Goal: Information Seeking & Learning: Learn about a topic

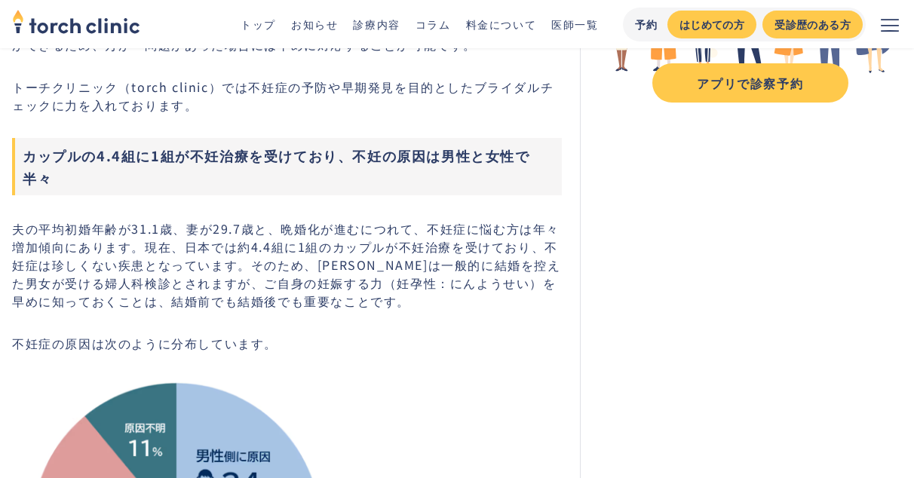
scroll to position [320, 0]
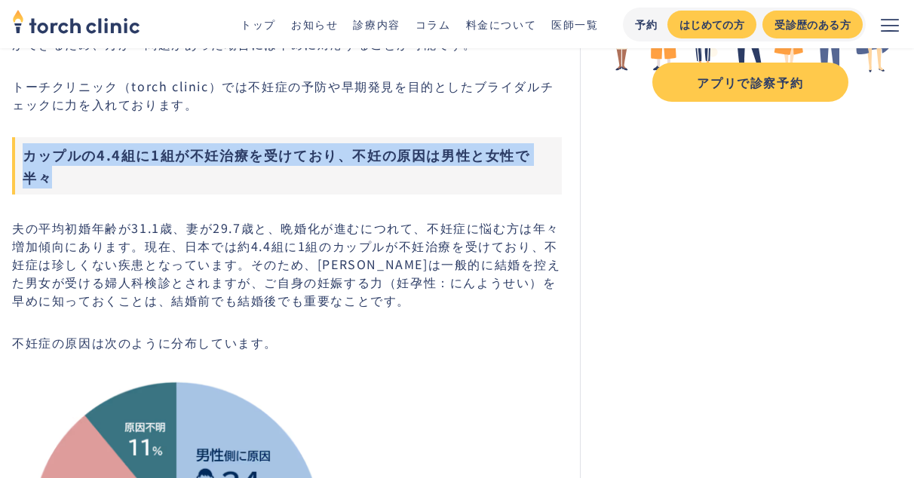
drag, startPoint x: 24, startPoint y: 152, endPoint x: 563, endPoint y: 150, distance: 538.6
click at [562, 150] on h3 "カップルの4.4組に1組が不妊治療を受けており、不妊の原因は男性と女性で半々" at bounding box center [287, 165] width 550 height 57
copy h3 "カップルの4.4組に1組が不妊治療を受けており、不妊の原因は男性と女性で半々"
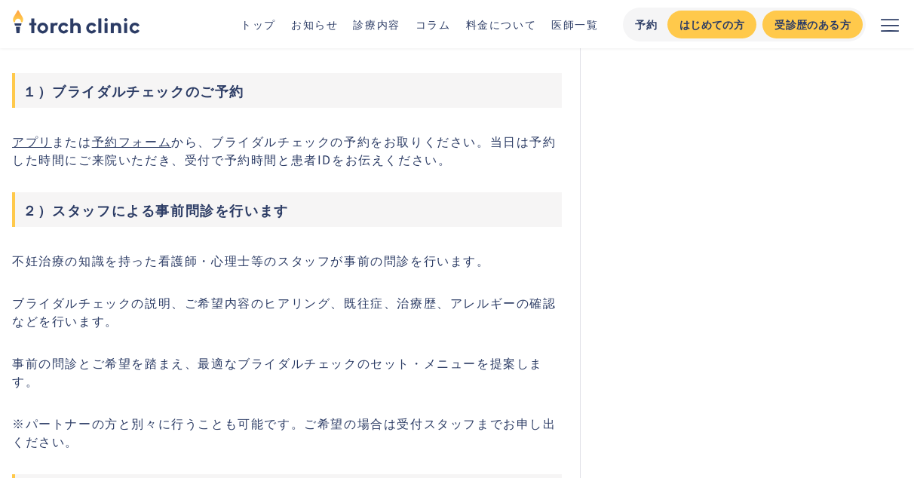
scroll to position [1757, 0]
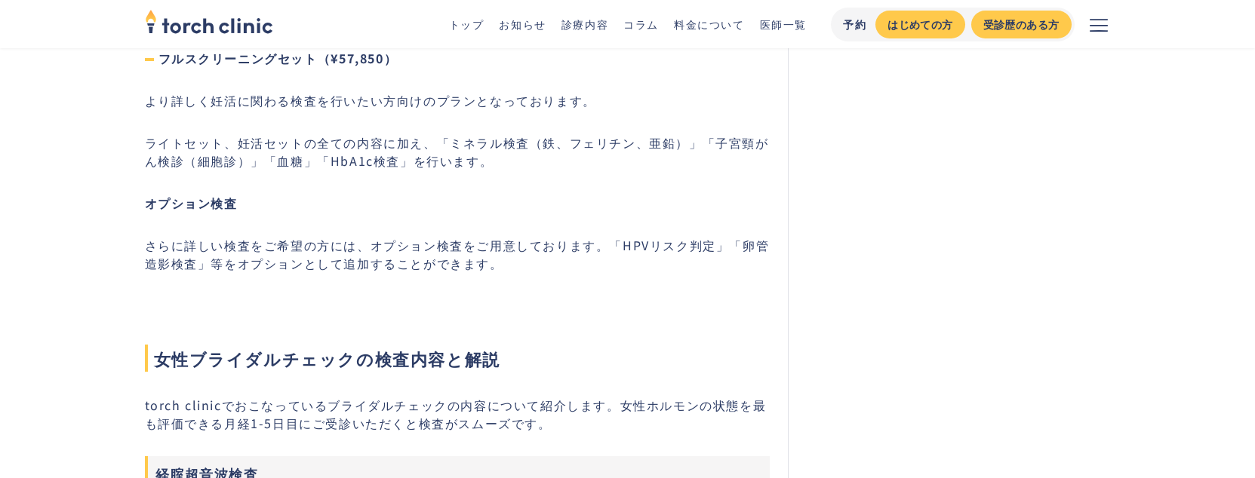
scroll to position [4403, 0]
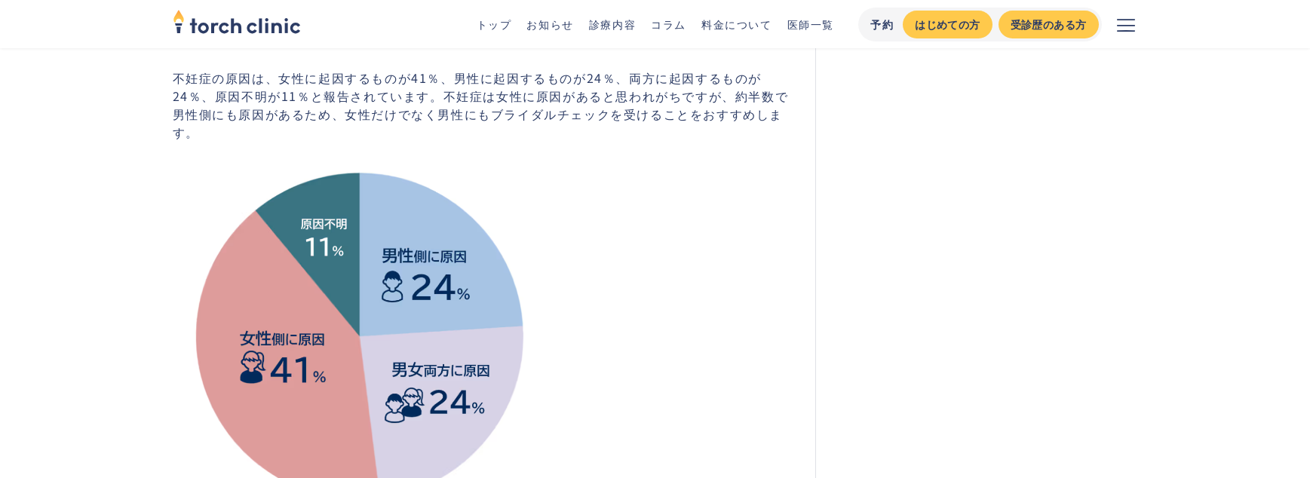
scroll to position [511, 0]
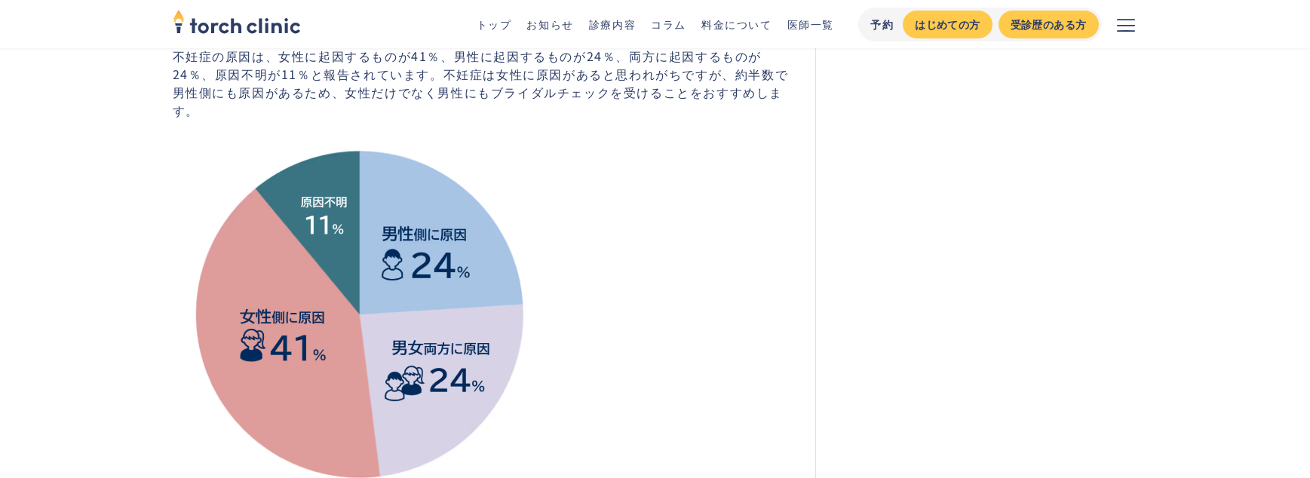
click at [196, 57] on p "不妊症の原因は、女性に起因するものが41％、男性に起因するものが24％、両方に起因するものが24％、原因不明が11％と報告されています。不妊症は女性に原因があ…" at bounding box center [485, 83] width 625 height 72
click at [173, 57] on p "不妊症の原因は、女性に起因するものが41％、男性に起因するものが24％、両方に起因するものが24％、原因不明が11％と報告されています。不妊症は女性に原因があ…" at bounding box center [485, 83] width 625 height 72
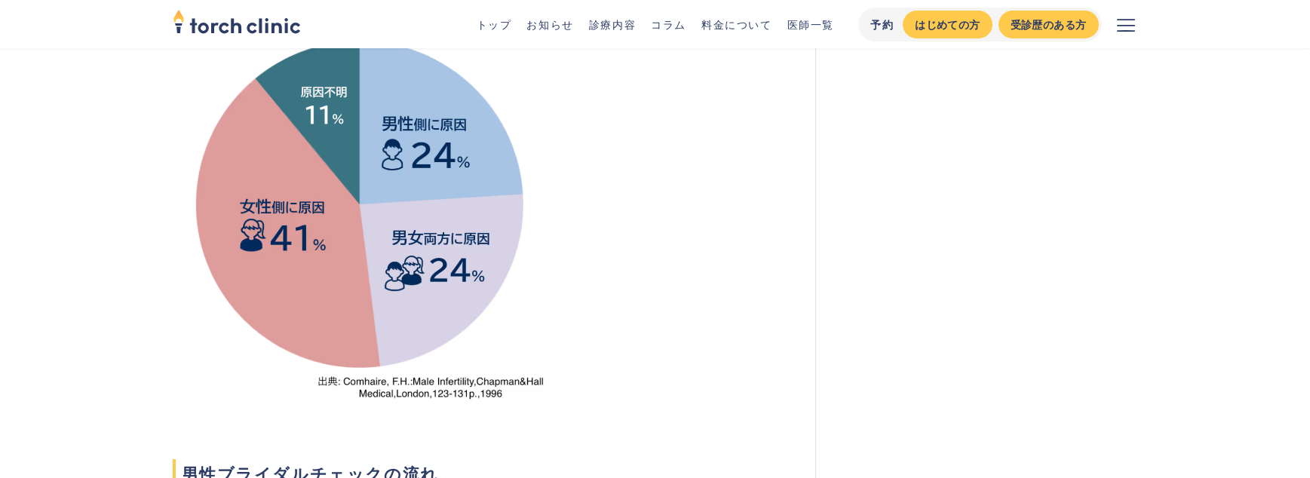
scroll to position [444, 0]
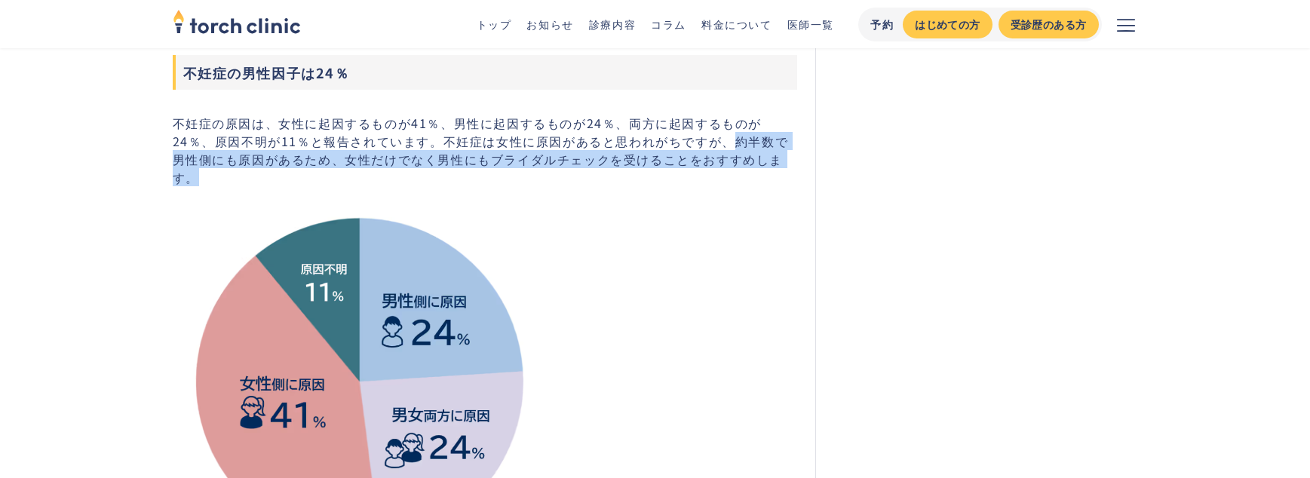
drag, startPoint x: 693, startPoint y: 145, endPoint x: 766, endPoint y: 162, distance: 75.2
click at [767, 163] on p "不妊症の原因は、女性に起因するものが41％、男性に起因するものが24％、両方に起因するものが24％、原因不明が11％と報告されています。不妊症は女性に原因があ…" at bounding box center [485, 150] width 625 height 72
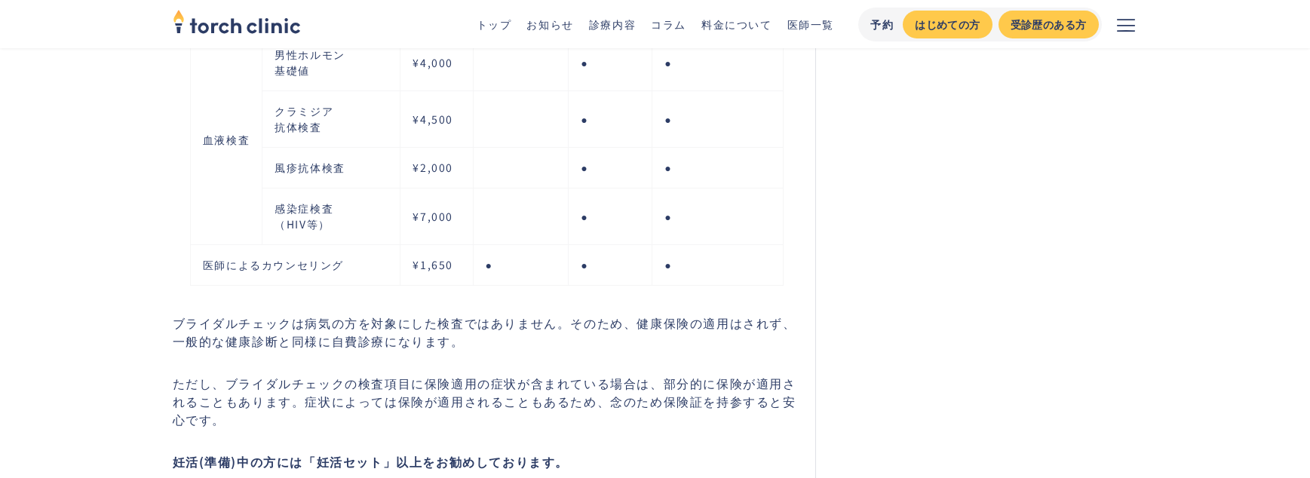
scroll to position [3475, 0]
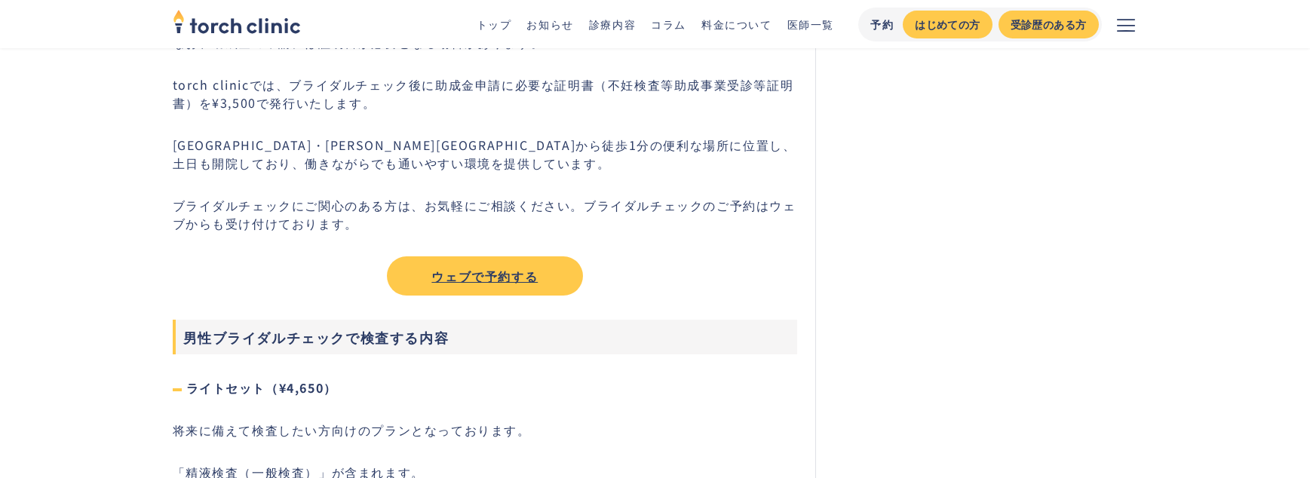
click at [738, 20] on link "料金について" at bounding box center [737, 24] width 71 height 15
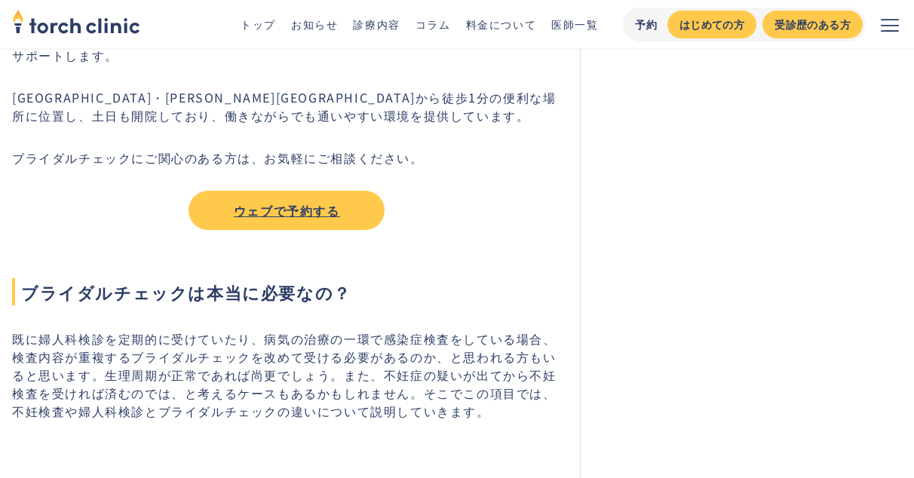
scroll to position [1938, 0]
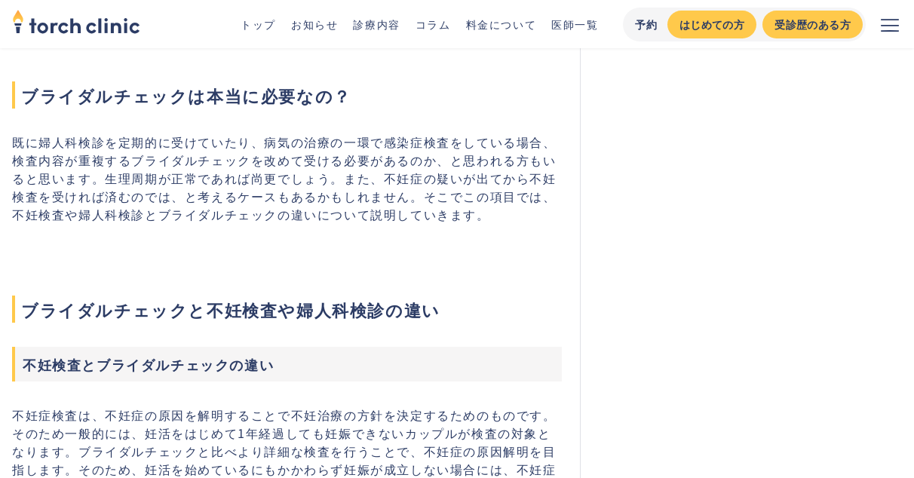
click at [236, 105] on span "ブライダルチェックは本当に必要なの？" at bounding box center [287, 94] width 550 height 27
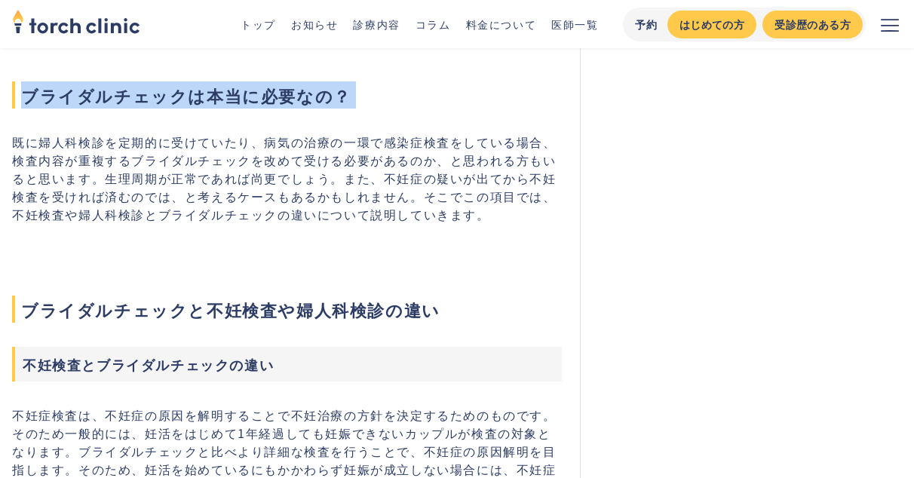
click at [236, 105] on span "ブライダルチェックは本当に必要なの？" at bounding box center [287, 94] width 550 height 27
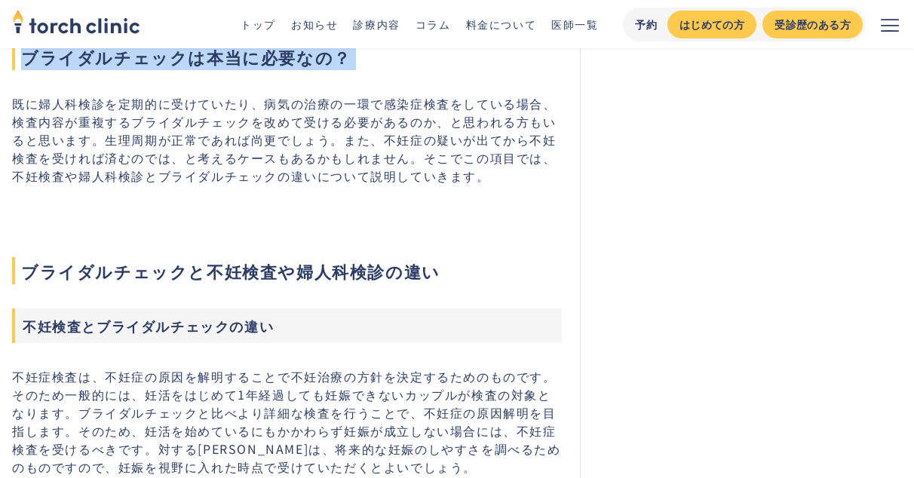
scroll to position [1925, 0]
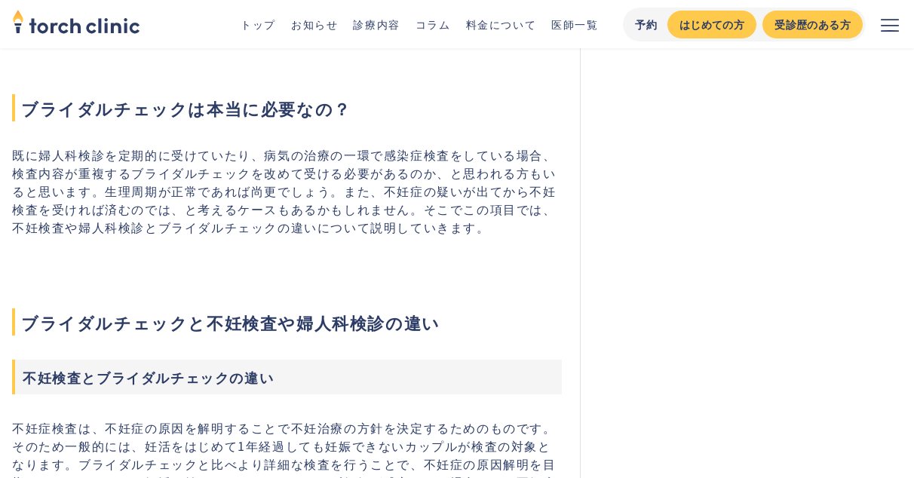
click at [379, 229] on p "既に婦人科検診を定期的に受けていたり、病気の治療の一環で感染症検査をしている場合、検査内容が重複するブライダルチェックを改めて受ける必要があるのか、と思われる…" at bounding box center [287, 191] width 550 height 91
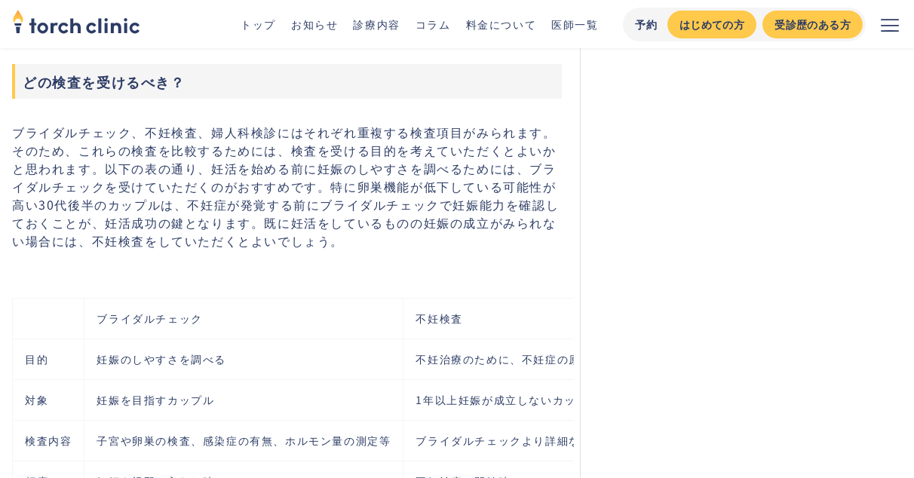
scroll to position [2603, 0]
click at [217, 225] on p "ブライダルチェック、不妊検査、婦人科検診にはそれぞれ重複する検査項目がみられます。そのため、これらの検査を比較するためには、検査を受ける目的を考えていただくと…" at bounding box center [287, 187] width 550 height 127
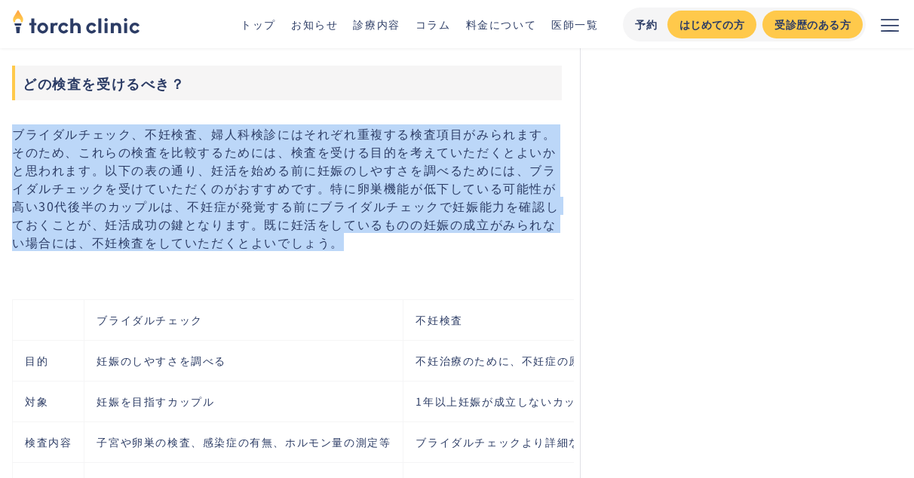
click at [217, 225] on p "ブライダルチェック、不妊検査、婦人科検診にはそれぞれ重複する検査項目がみられます。そのため、これらの検査を比較するためには、検査を受ける目的を考えていただくと…" at bounding box center [287, 187] width 550 height 127
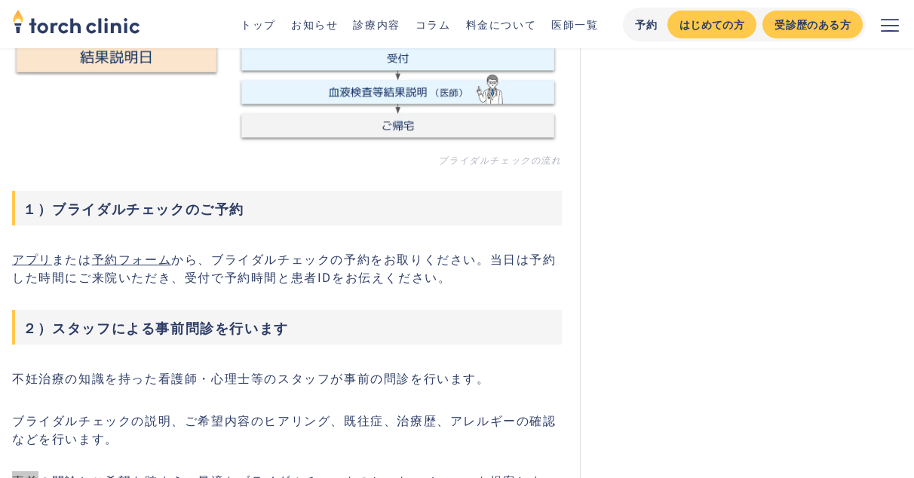
scroll to position [1528, 0]
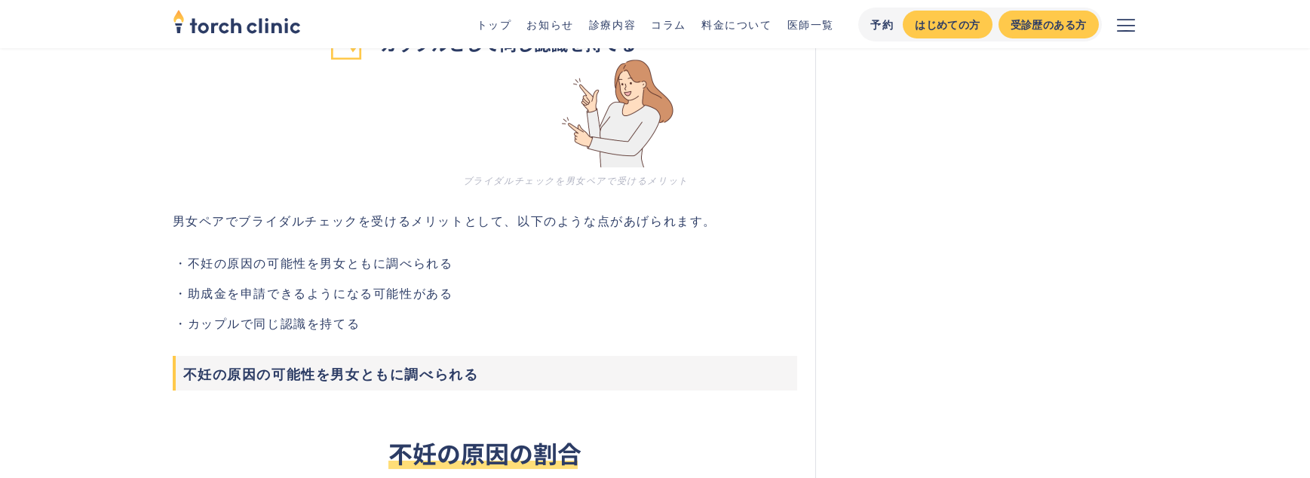
scroll to position [2152, 0]
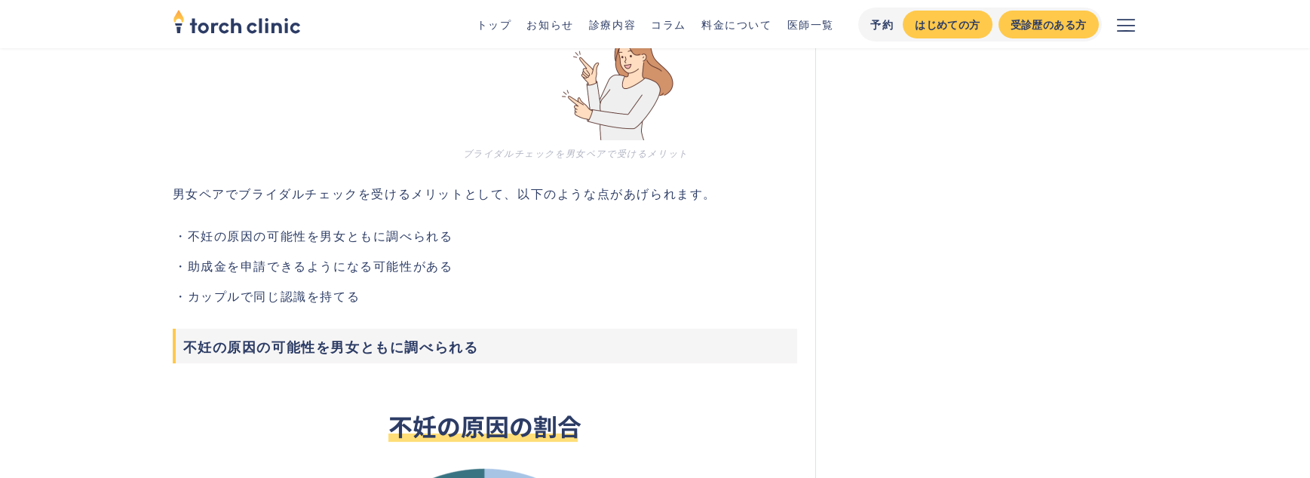
click at [281, 235] on li "不妊の原因の可能性を男女ともに調べられる" at bounding box center [493, 235] width 610 height 18
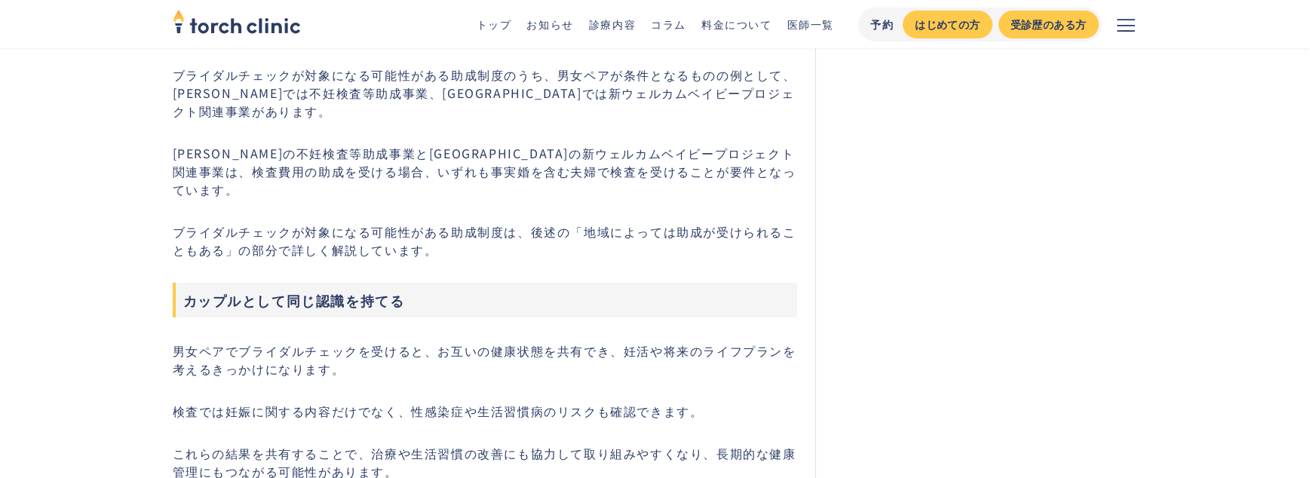
scroll to position [3307, 0]
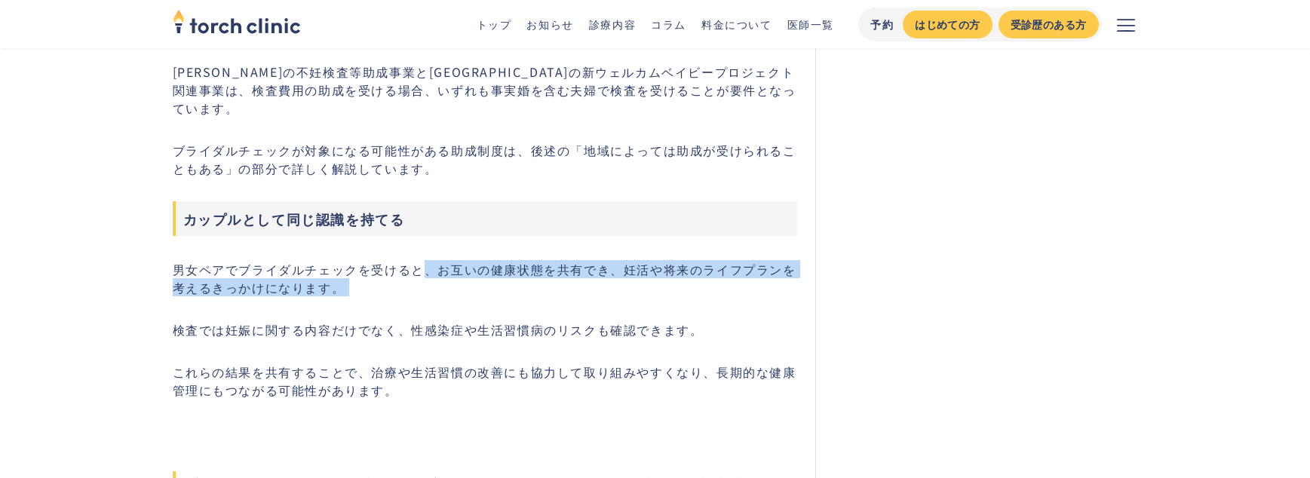
drag, startPoint x: 429, startPoint y: 236, endPoint x: 508, endPoint y: 265, distance: 83.5
copy p "、お互いの健康状態を共有でき、妊活や将来のライフプランを考えるきっかけになります。"
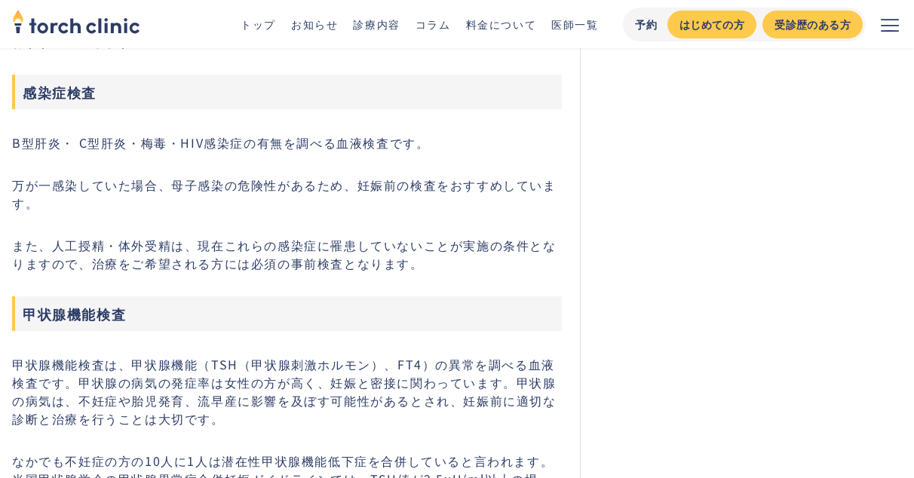
scroll to position [7589, 0]
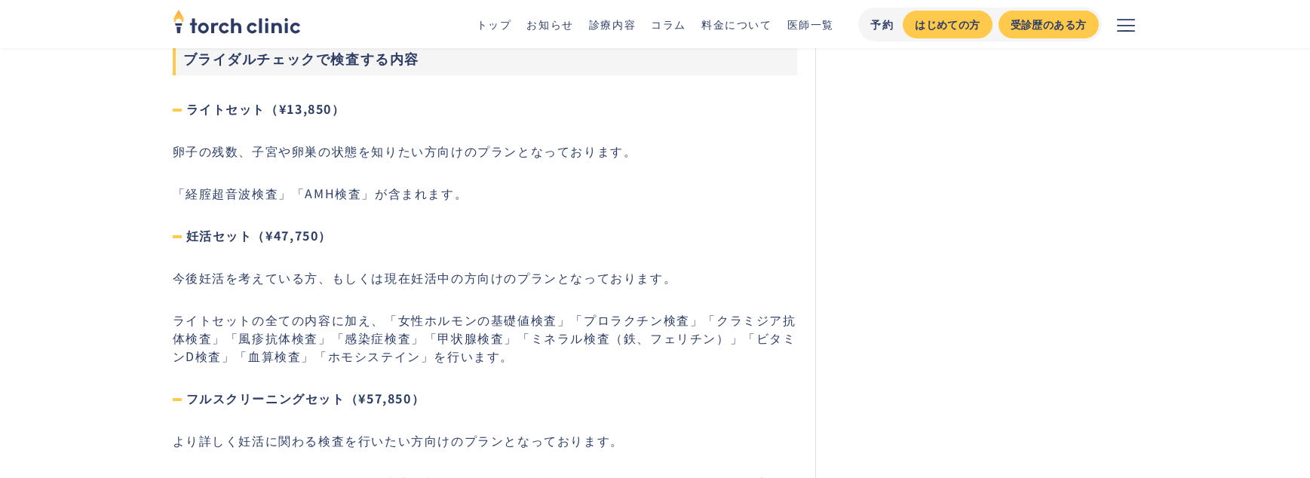
scroll to position [4110, 0]
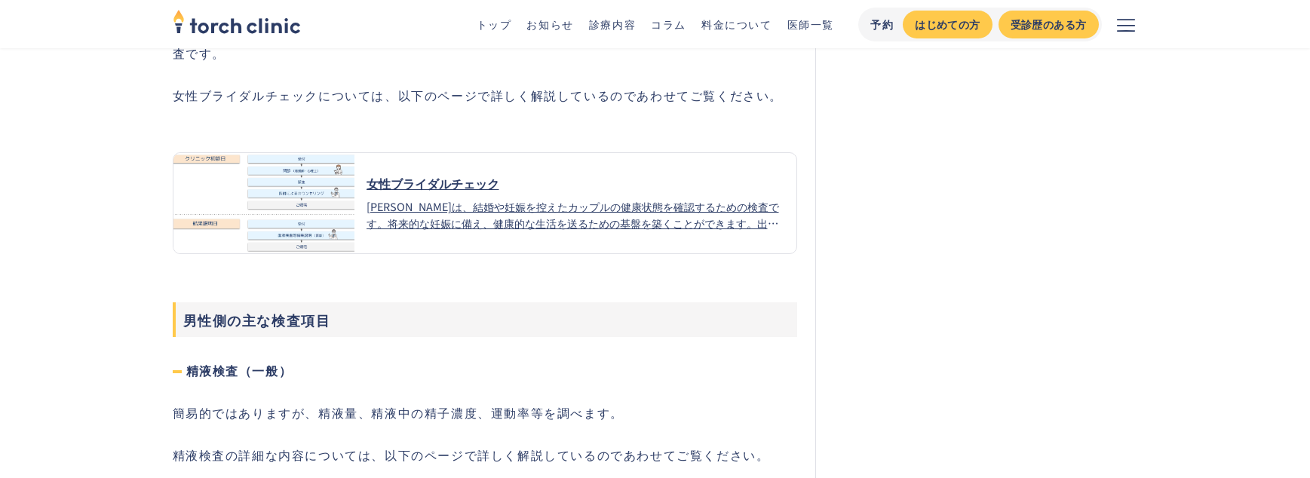
scroll to position [5297, 0]
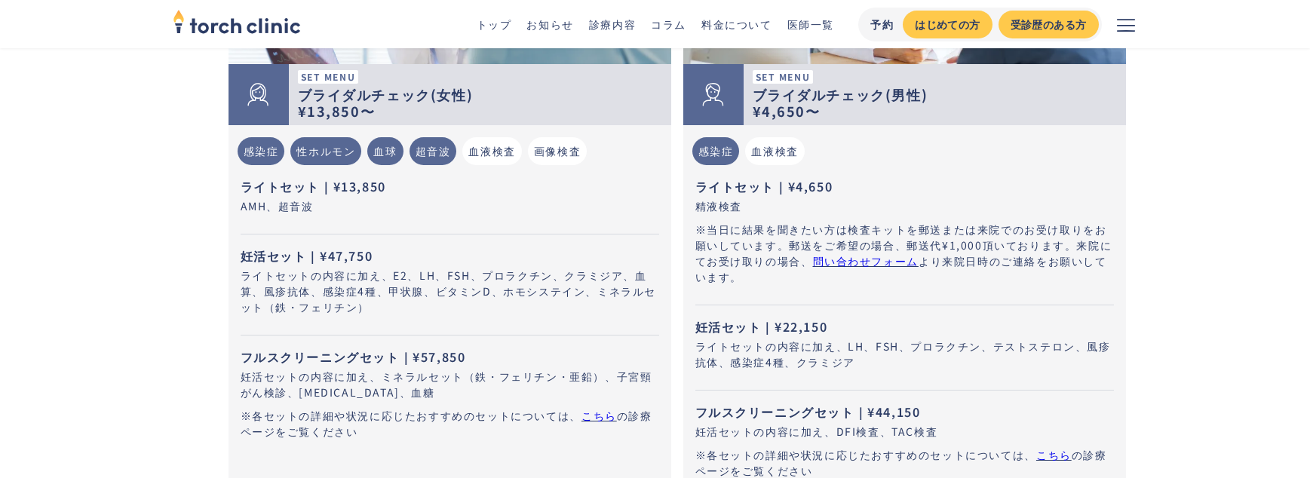
scroll to position [673, 0]
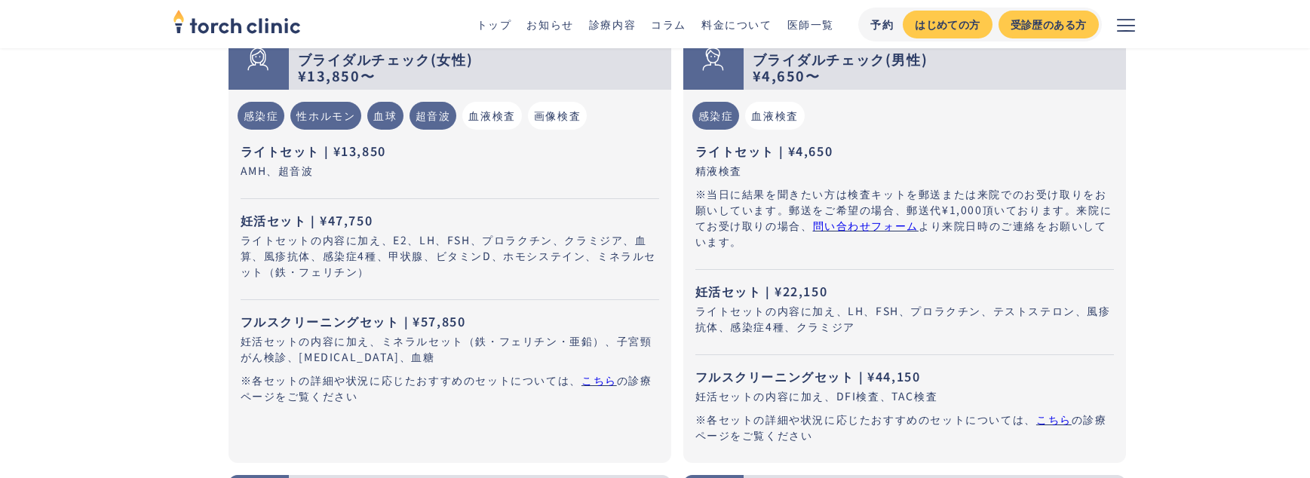
click at [755, 70] on strong "¥4,650〜" at bounding box center [787, 76] width 68 height 20
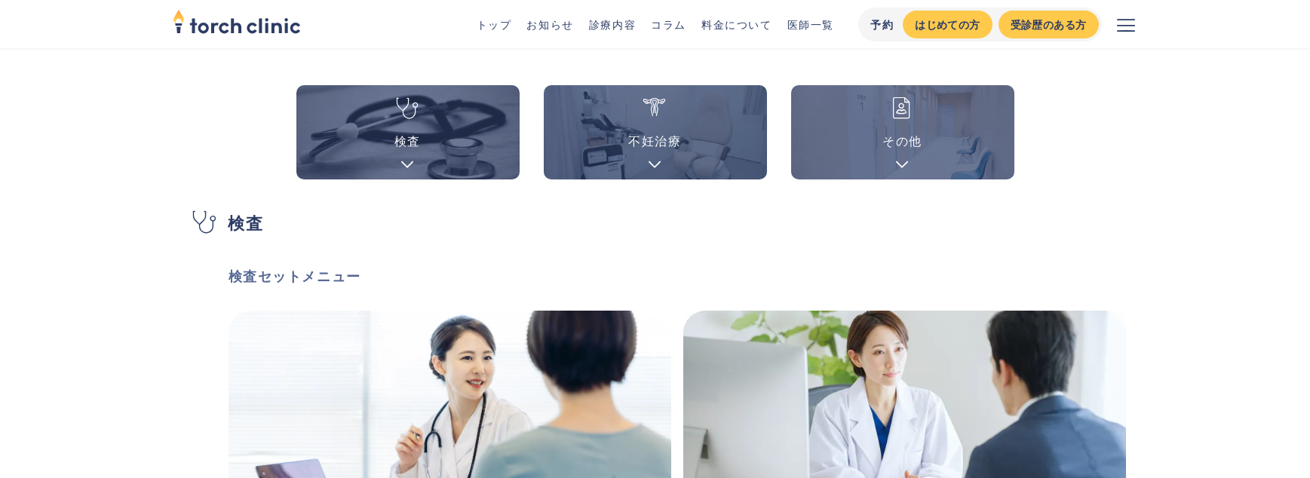
scroll to position [0, 0]
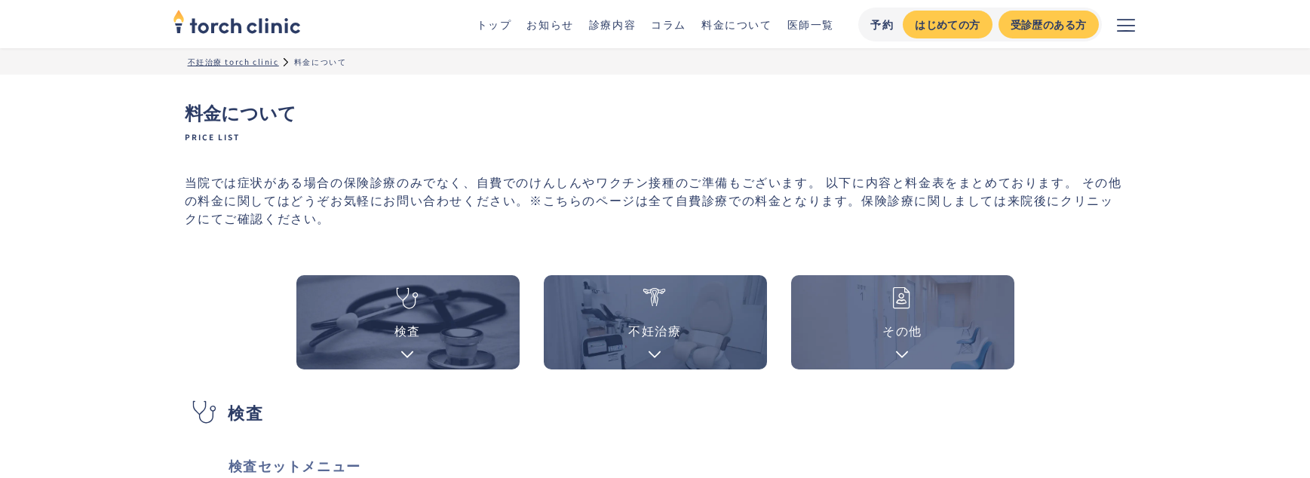
click at [763, 29] on link "料金について" at bounding box center [737, 24] width 71 height 15
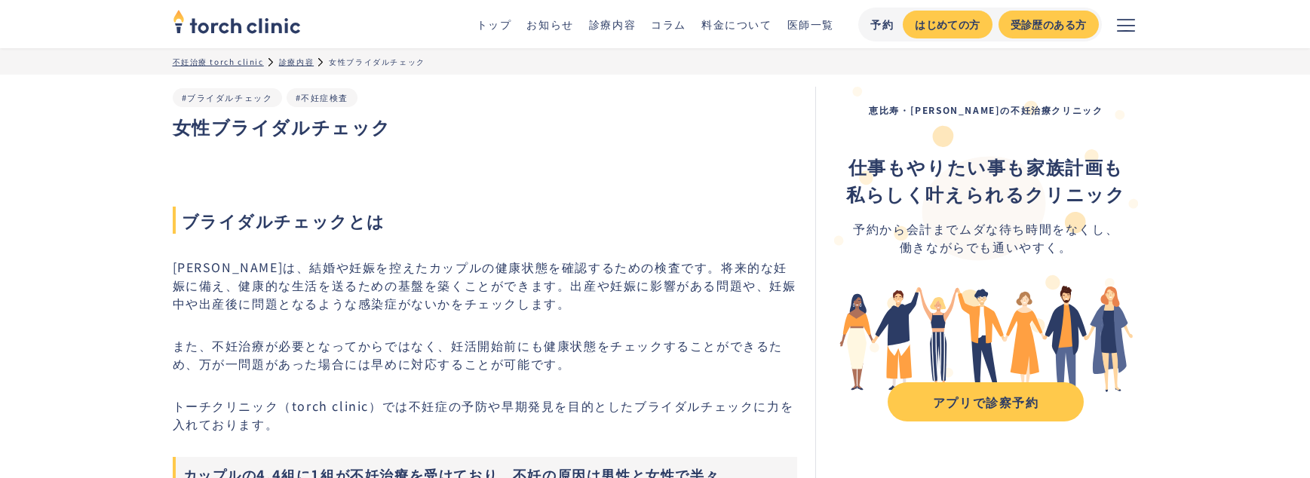
click at [498, 174] on h2 "ブライダルチェックとは" at bounding box center [485, 194] width 625 height 78
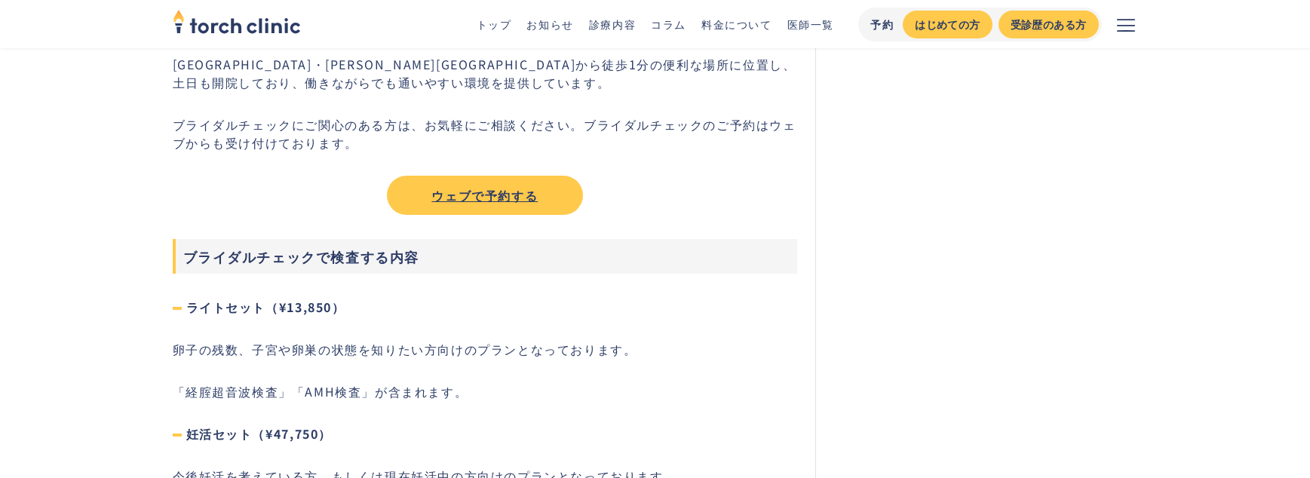
scroll to position [4152, 0]
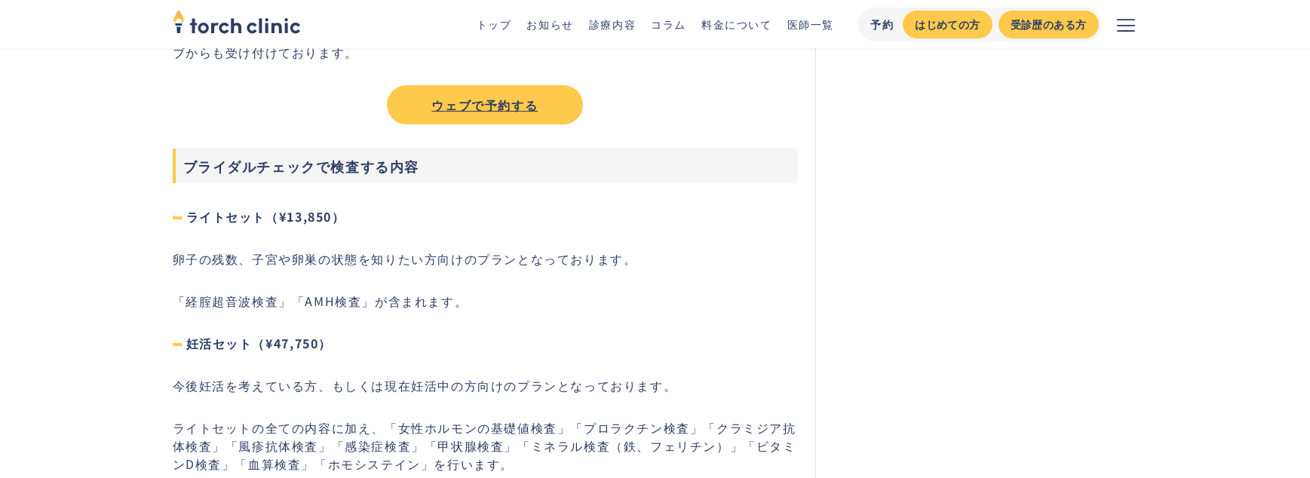
click at [303, 167] on strong "ブライダルチェックで検査する内容" at bounding box center [301, 166] width 237 height 20
copy strong "ブライダルチェックで検査する内容"
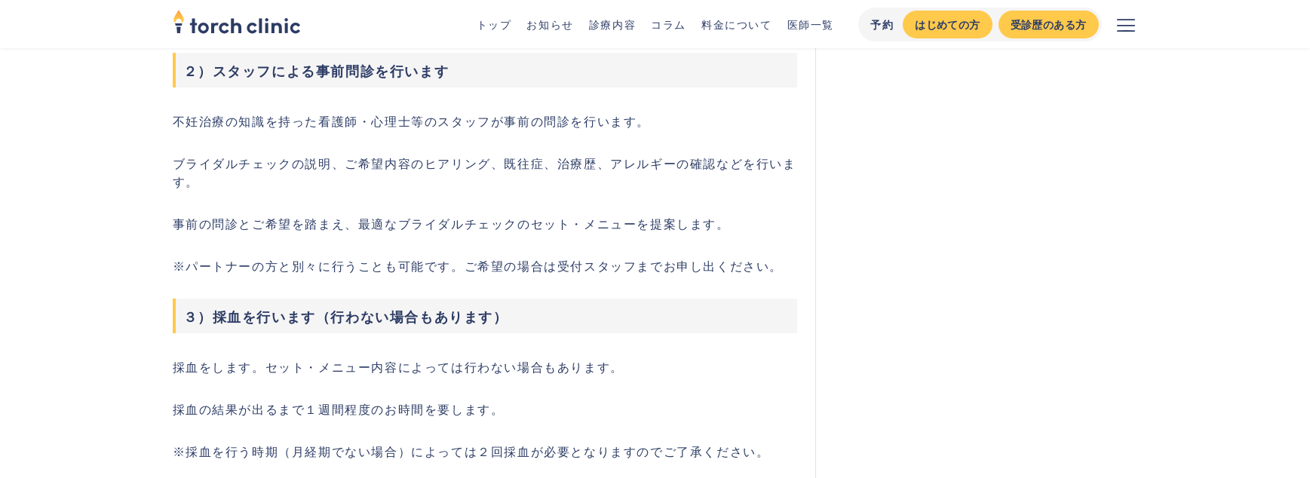
scroll to position [1876, 0]
click at [317, 121] on p "不妊治療の知識を持った看護師・心理士等のスタッフが事前の問診を行います。" at bounding box center [485, 123] width 625 height 18
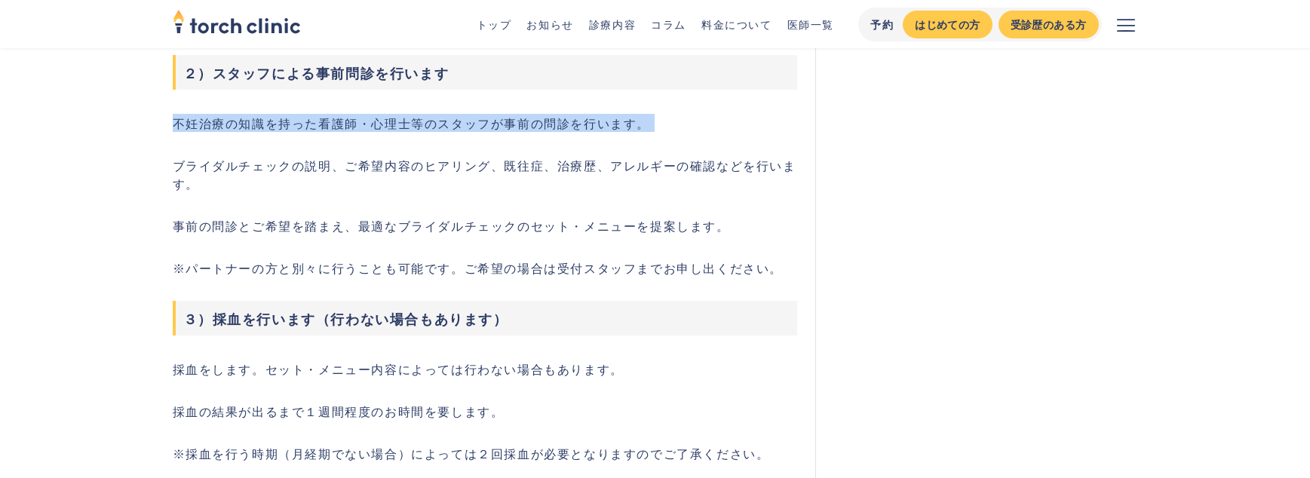
click at [317, 121] on p "不妊治療の知識を持った看護師・心理士等のスタッフが事前の問診を行います。" at bounding box center [485, 123] width 625 height 18
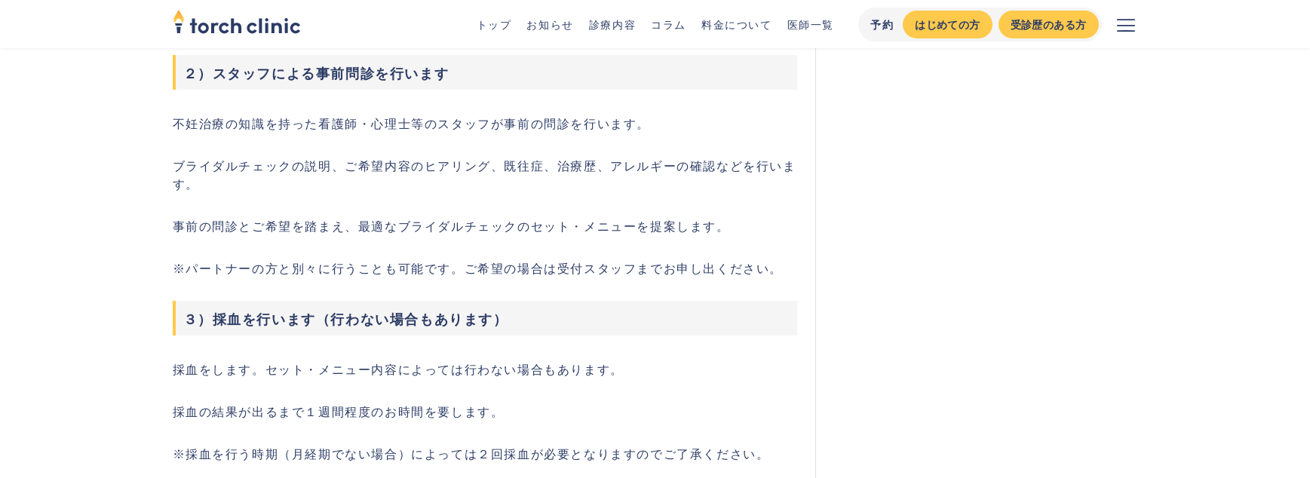
click at [318, 121] on p "不妊治療の知識を持った看護師・心理士等のスタッフが事前の問診を行います。" at bounding box center [485, 123] width 625 height 18
click at [225, 219] on p "事前の問診とご希望を踏まえ、最適なブライダルチェックのセット・メニューを提案します。" at bounding box center [485, 226] width 625 height 18
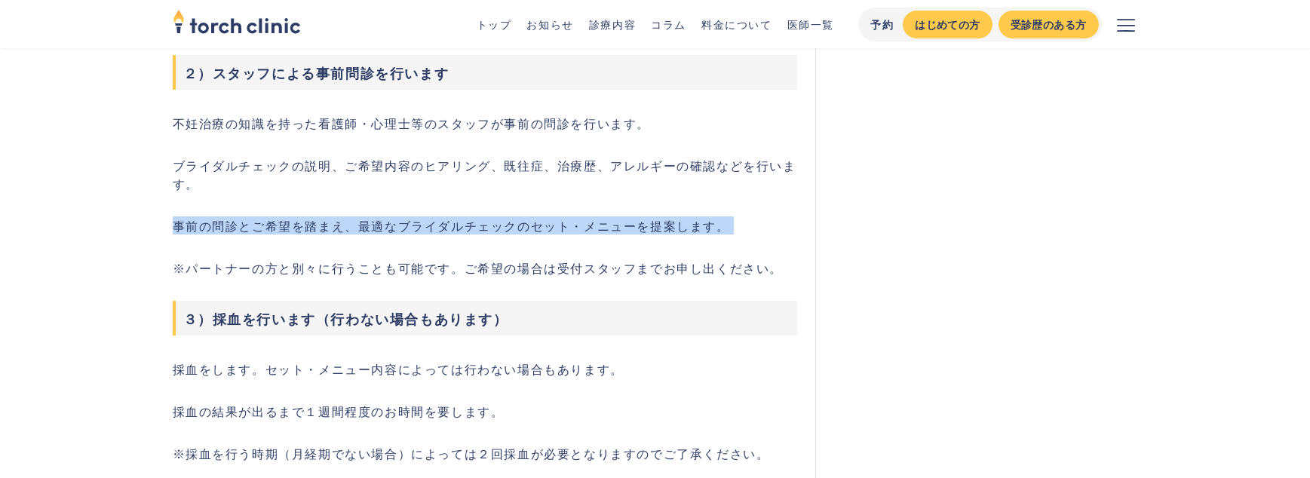
click at [225, 219] on p "事前の問診とご希望を踏まえ、最適なブライダルチェックのセット・メニューを提案します。" at bounding box center [485, 226] width 625 height 18
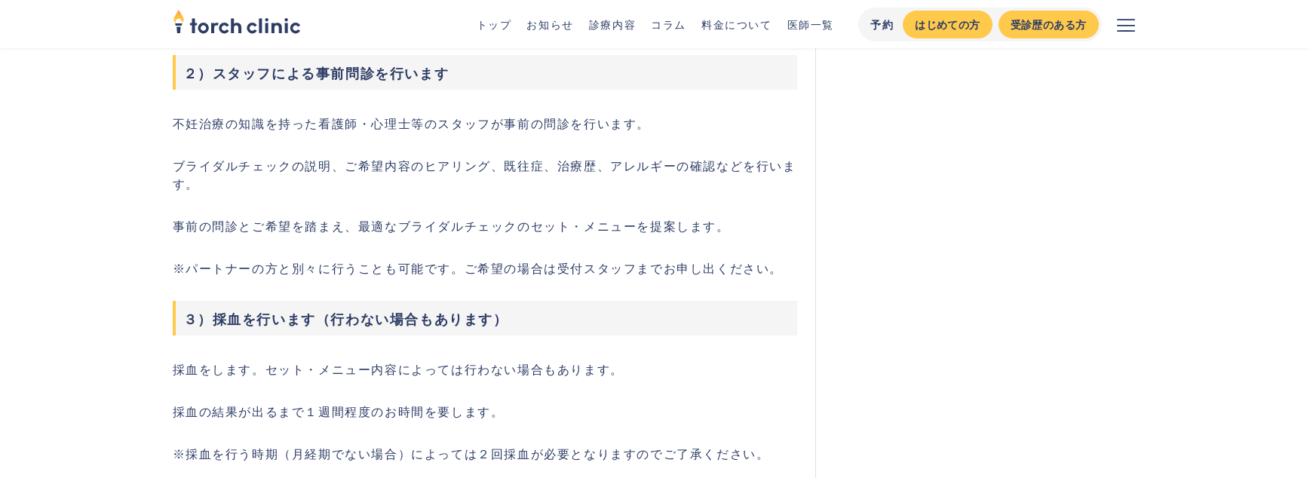
click at [209, 156] on p "ブライダルチェックの説明、ご希望内容のヒアリング、既往症、治療歴、アレルギーの確認などを行います。" at bounding box center [485, 174] width 625 height 36
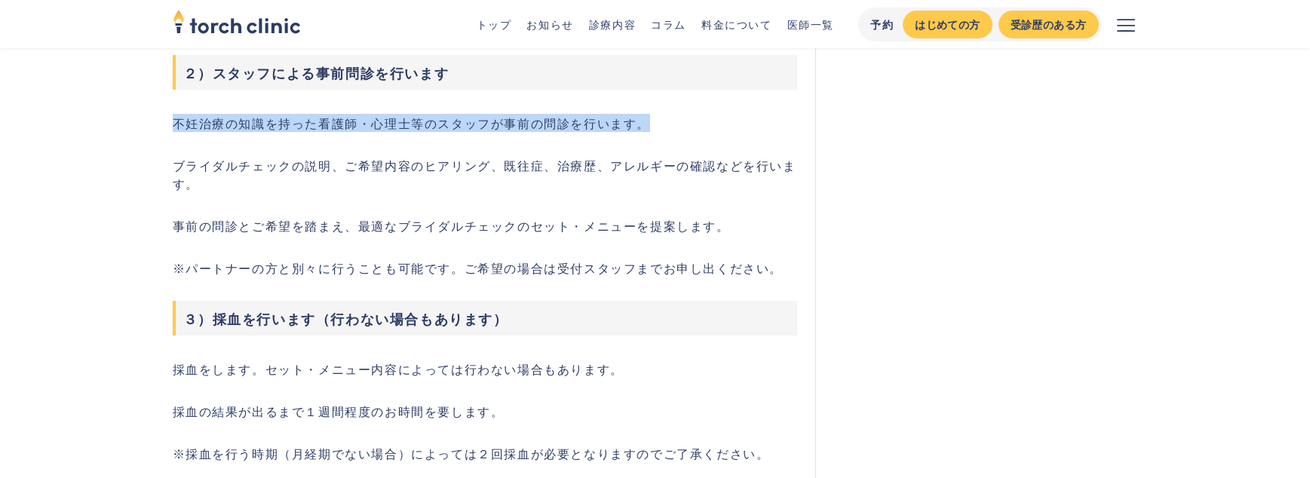
drag, startPoint x: 171, startPoint y: 110, endPoint x: 705, endPoint y: 110, distance: 534.1
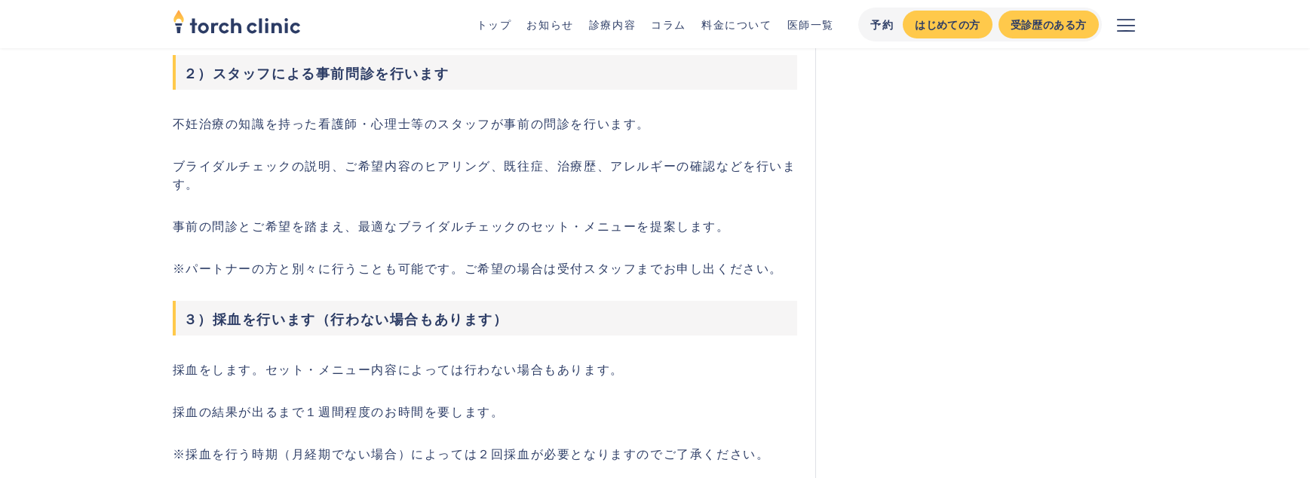
click at [530, 220] on p "事前の問診とご希望を踏まえ、最適なブライダルチェックのセット・メニューを提案します。" at bounding box center [485, 226] width 625 height 18
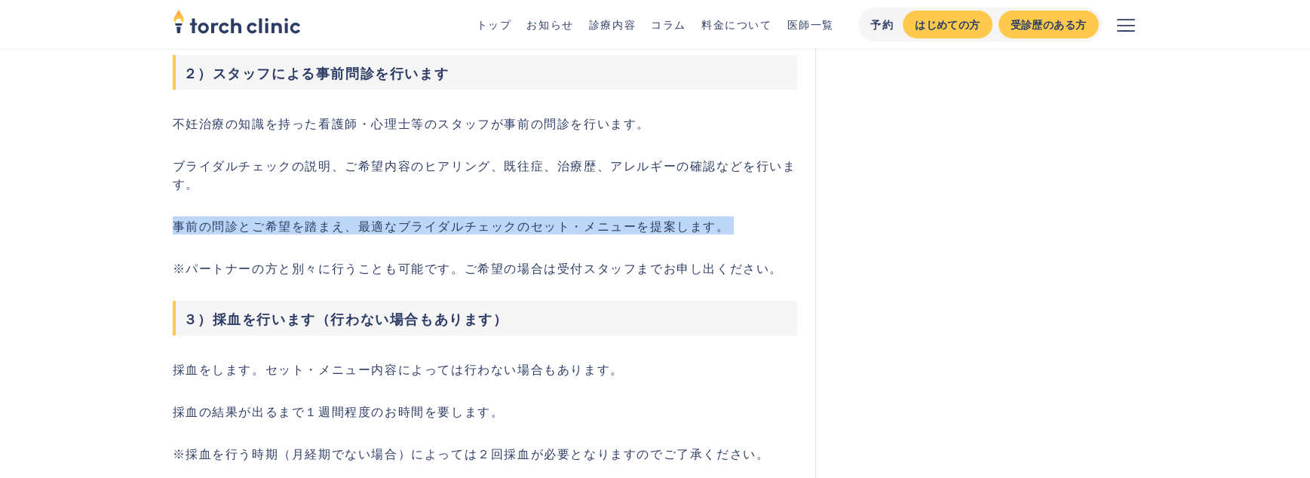
click at [530, 220] on p "事前の問診とご希望を踏まえ、最適なブライダルチェックのセット・メニューを提案します。" at bounding box center [485, 226] width 625 height 18
copy p "事前の問診とご希望を踏まえ、最適なブライダルチェックのセット・メニューを提案します。"
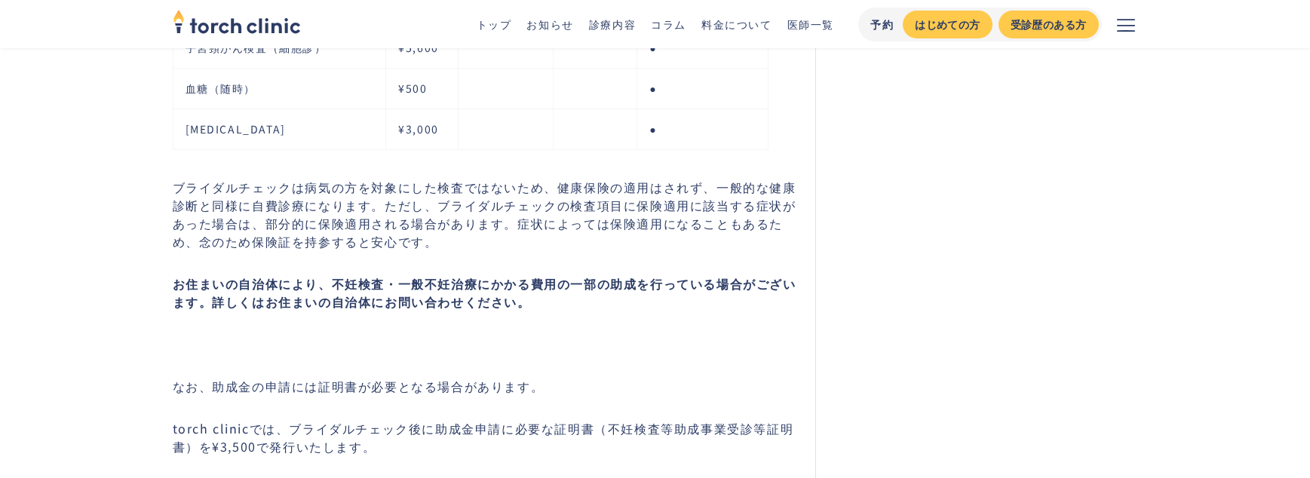
scroll to position [3641, 0]
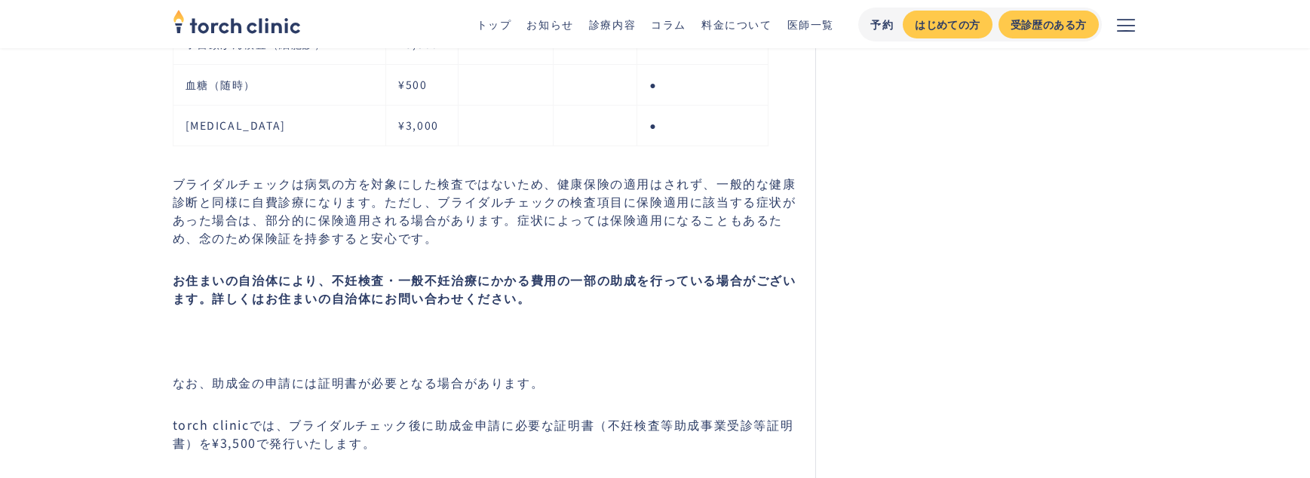
click at [444, 178] on p "ブライダルチェックは病気の方を対象にした検査ではないため、健康保険の適用はされず、一般的な健康診断と同様に自費診療になります。ただし、ブライダルチェックの検査…" at bounding box center [485, 210] width 625 height 72
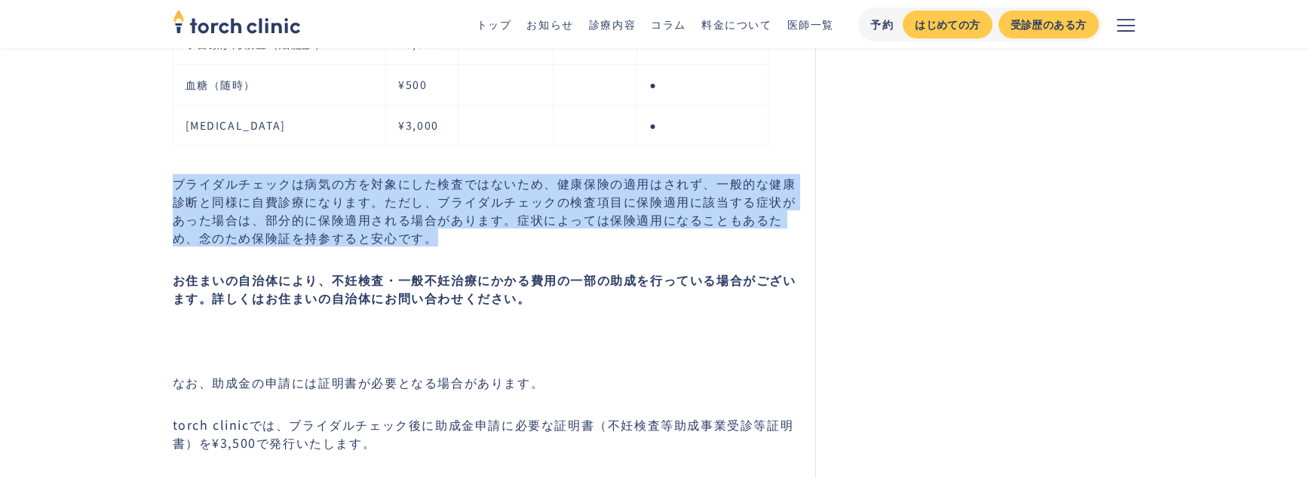
drag, startPoint x: 166, startPoint y: 176, endPoint x: 458, endPoint y: 234, distance: 297.7
copy p "ブライダルチェックは病気の方を対象にした検査ではないため、健康保険の適用はされず、一般的な健康診断と同様に自費診療になります。ただし、ブライダルチェックの検査…"
click at [423, 274] on strong "お住まいの自治体により、不妊検査・一般不妊治療にかかる費用の一部の助成を行っている場合がございます。詳しくはお住まいの自治体にお問い合わせください。" at bounding box center [485, 287] width 624 height 36
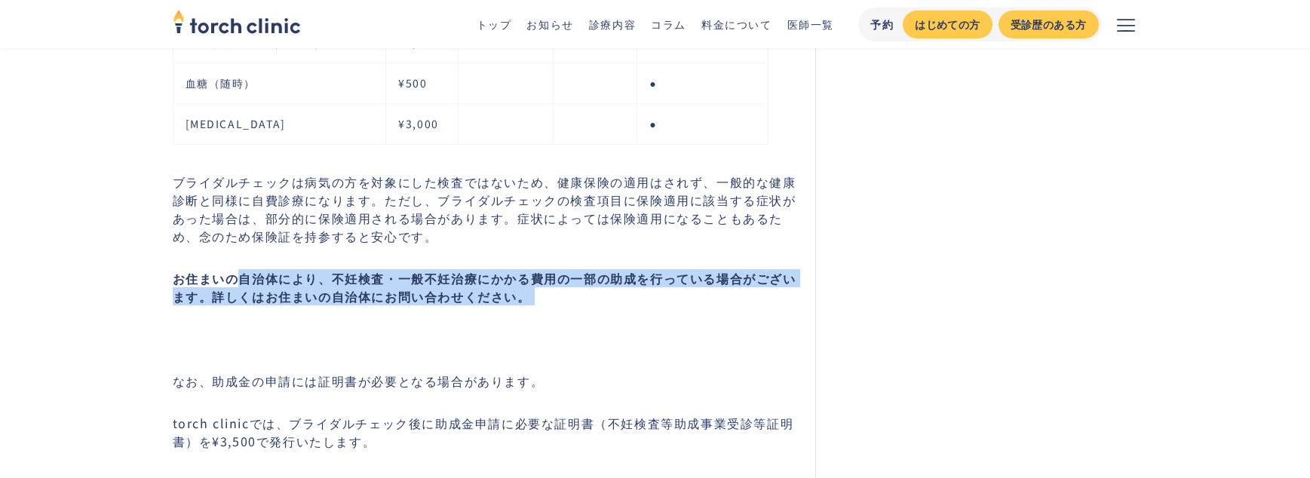
drag, startPoint x: 236, startPoint y: 272, endPoint x: 548, endPoint y: 309, distance: 314.5
copy strong "自治体により、不妊検査・一般不妊治療にかかる費用の一部の助成を行っている場合がございます。詳しくはお住まいの自治体にお問い合わせください。"
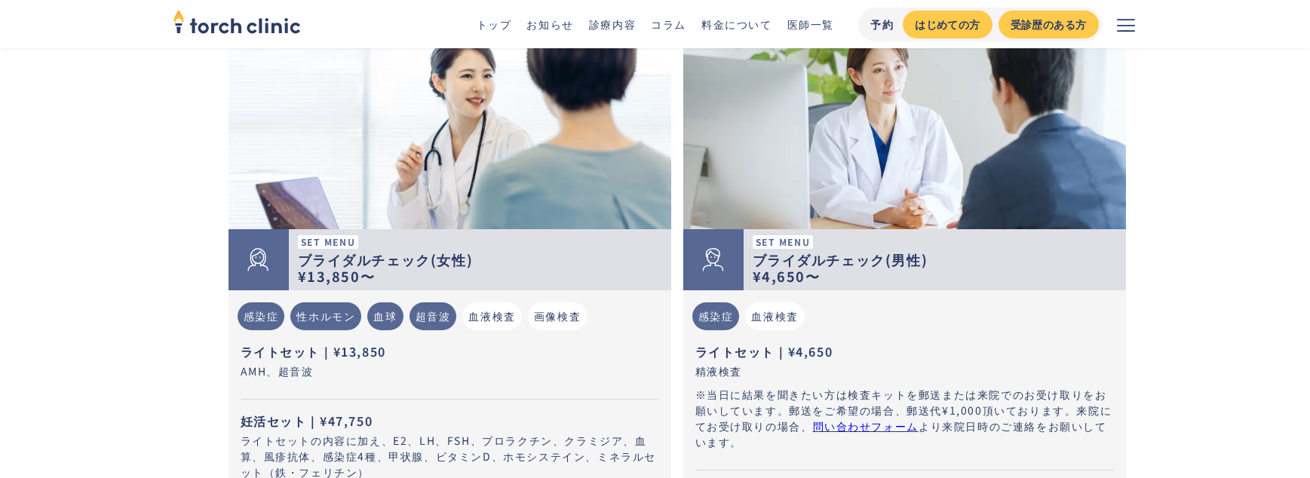
click at [779, 255] on strong "ブライダルチェック(男性)" at bounding box center [841, 260] width 176 height 20
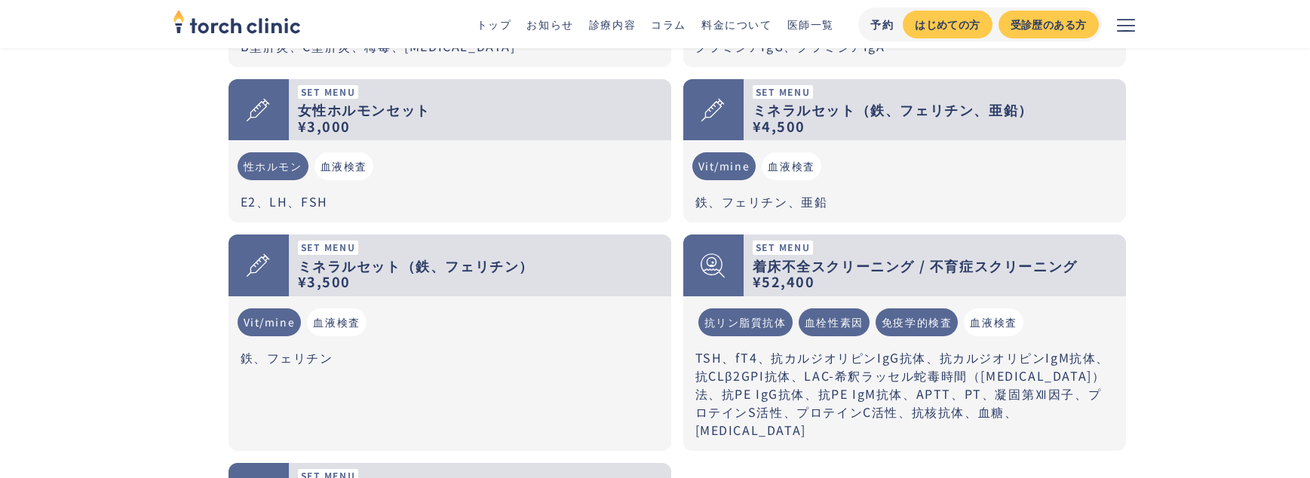
scroll to position [1597, 0]
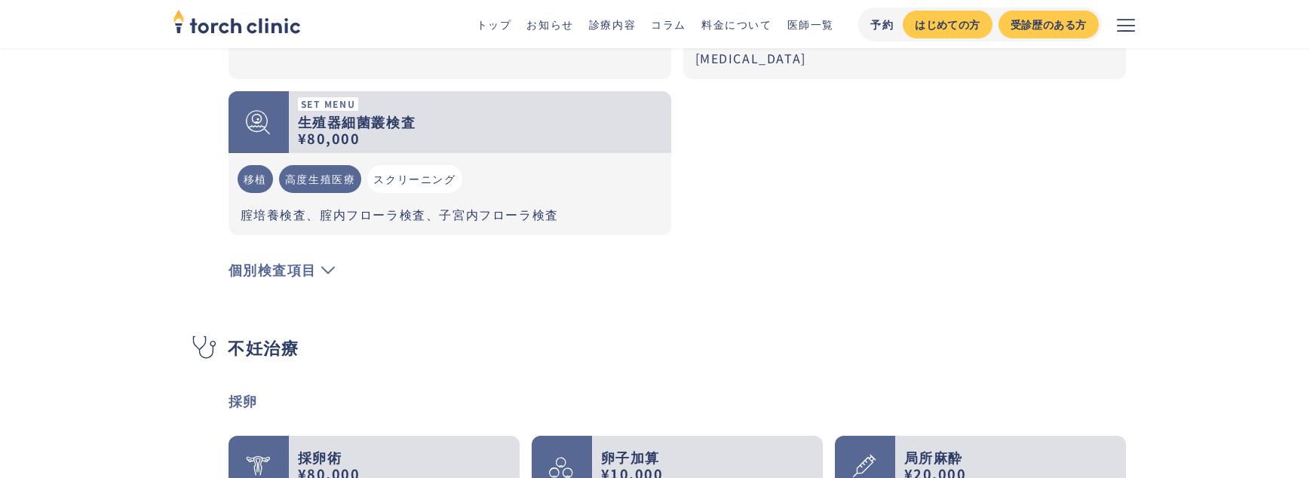
click at [627, 27] on link "診療内容" at bounding box center [612, 24] width 47 height 15
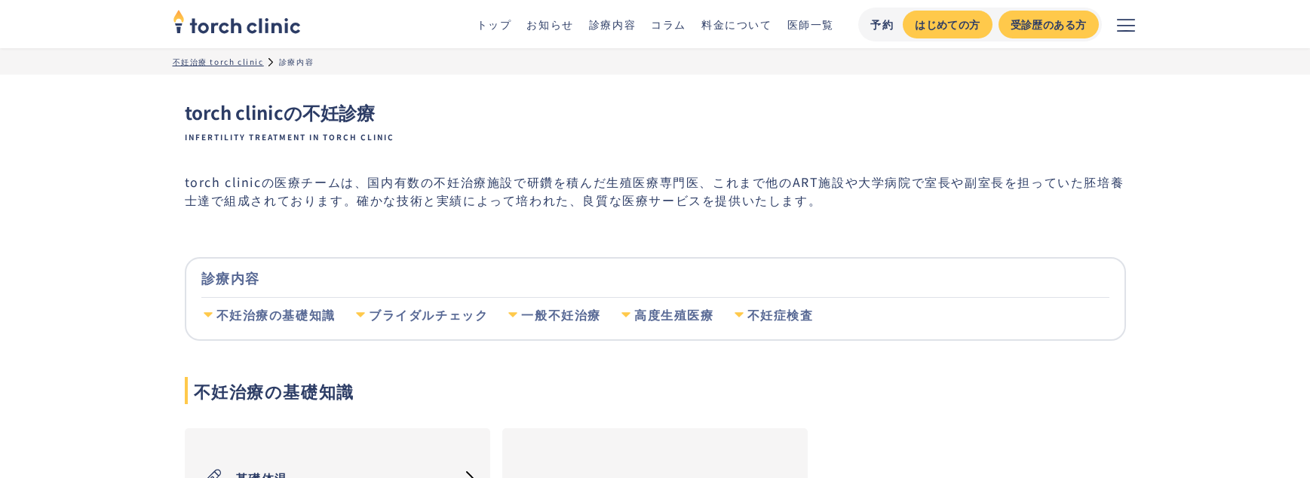
click at [450, 312] on div "ブライダルチェック" at bounding box center [428, 315] width 119 height 17
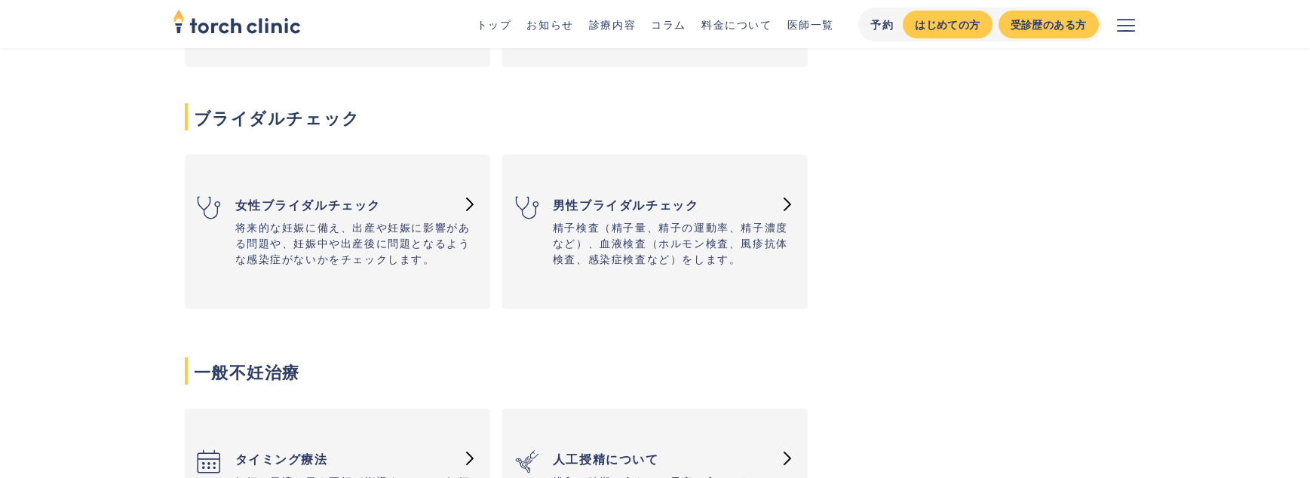
scroll to position [523, 0]
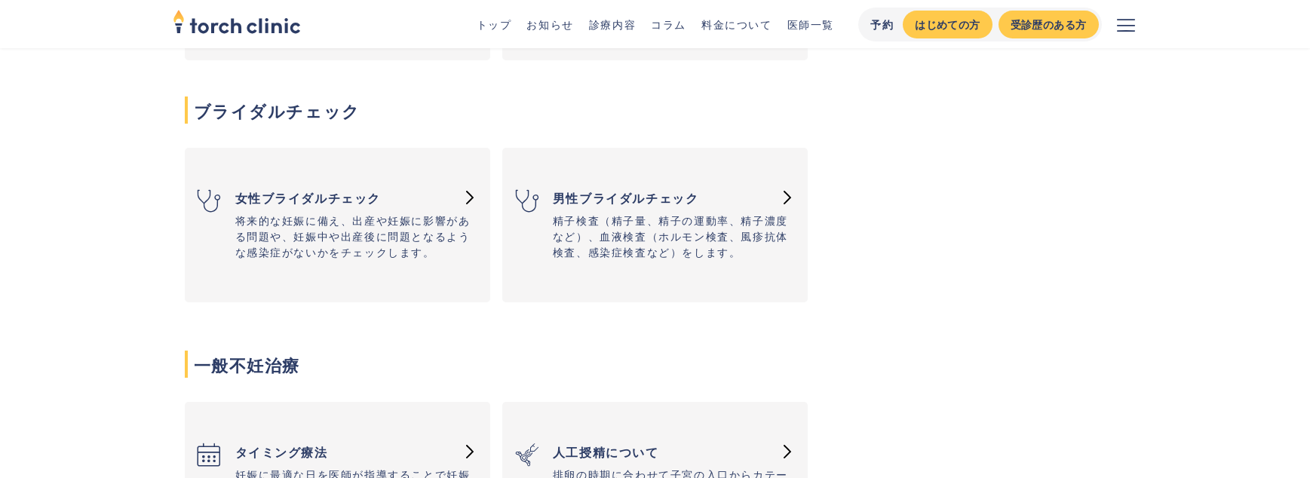
click at [597, 254] on p "精子検査（精子量、精子の運動率、精子濃度など）、血液検査（ホルモン検査、風疹抗体検査、感染症検査など）をします。" at bounding box center [674, 237] width 243 height 48
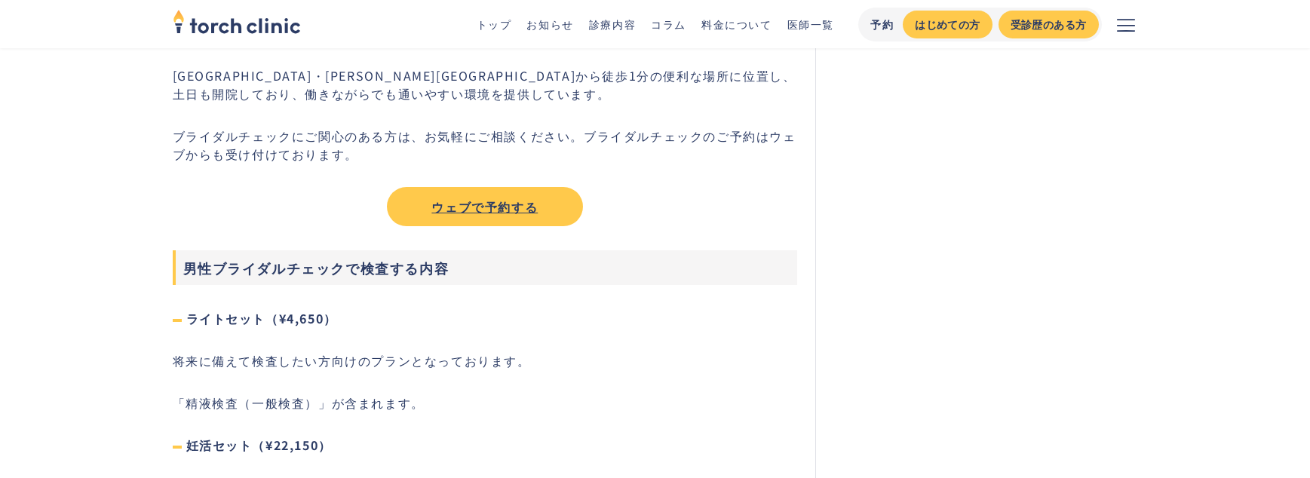
scroll to position [3657, 0]
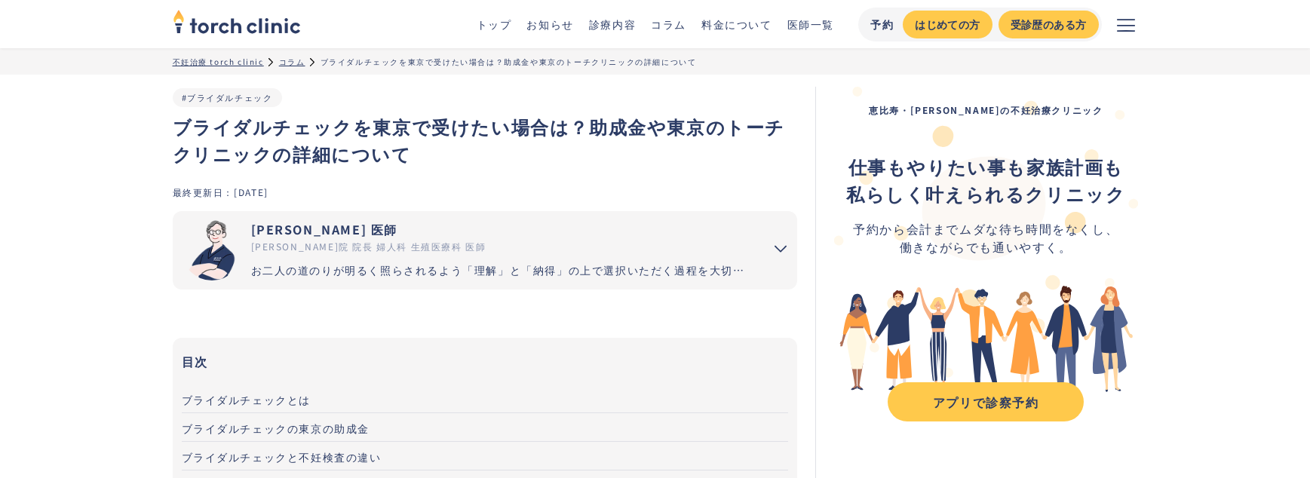
click at [416, 60] on div "ブライダルチェックを東京で受けたい場合は？助成金や東京のトーチクリニックの詳細について" at bounding box center [509, 61] width 376 height 11
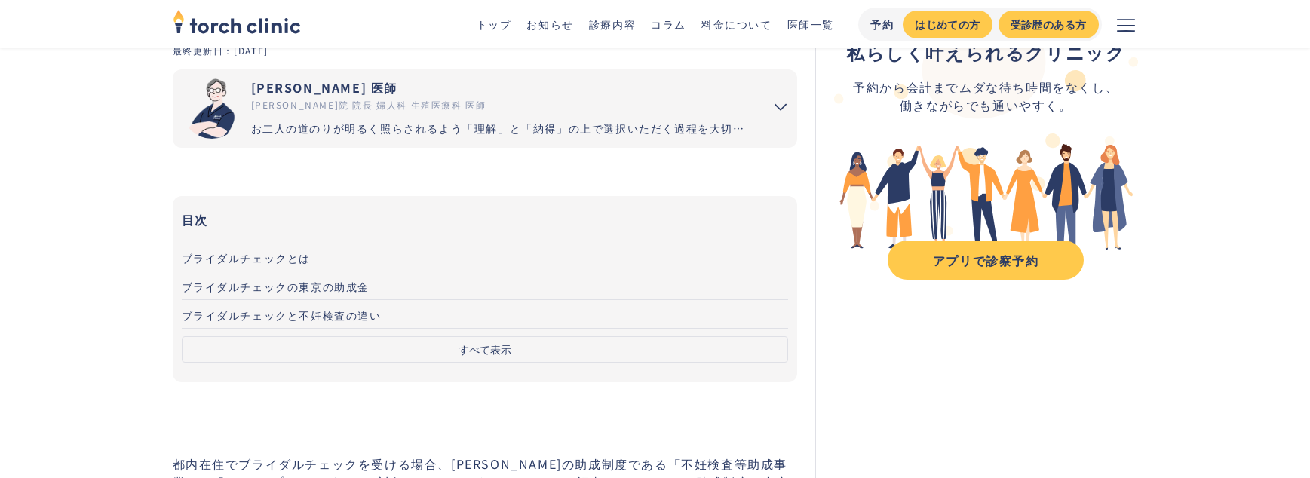
scroll to position [346, 0]
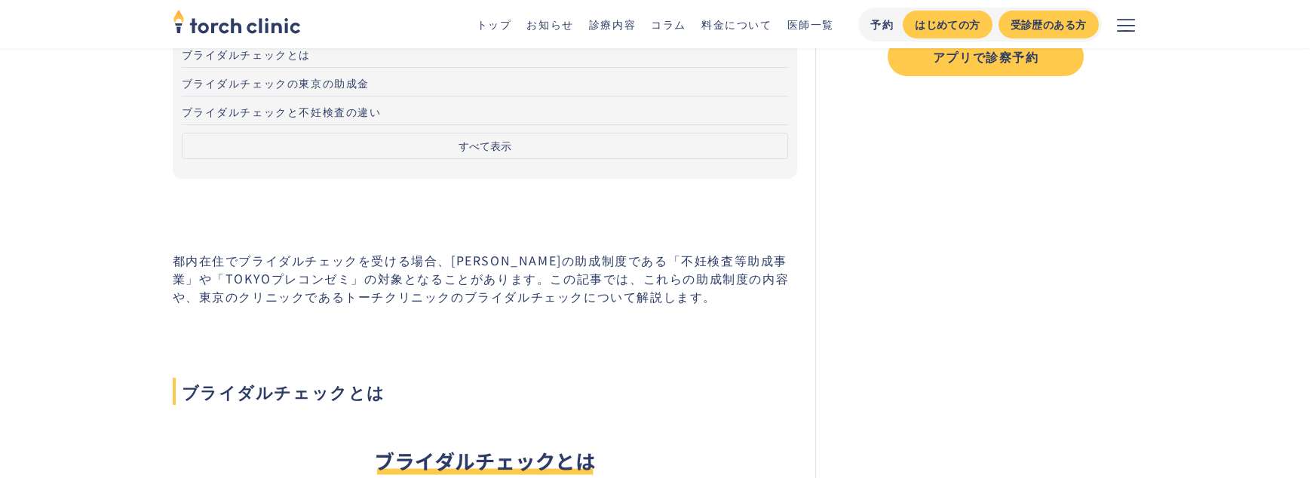
click at [378, 164] on nav "目次 ブライダルチェックとは ブライダルチェックの東京の助成金 ブライダルチェックと不妊検査の違い ブライダルチェックを受けるタイミング トーチクリニックは東…" at bounding box center [485, 85] width 625 height 186
click at [371, 143] on button "すべて表示" at bounding box center [485, 146] width 607 height 26
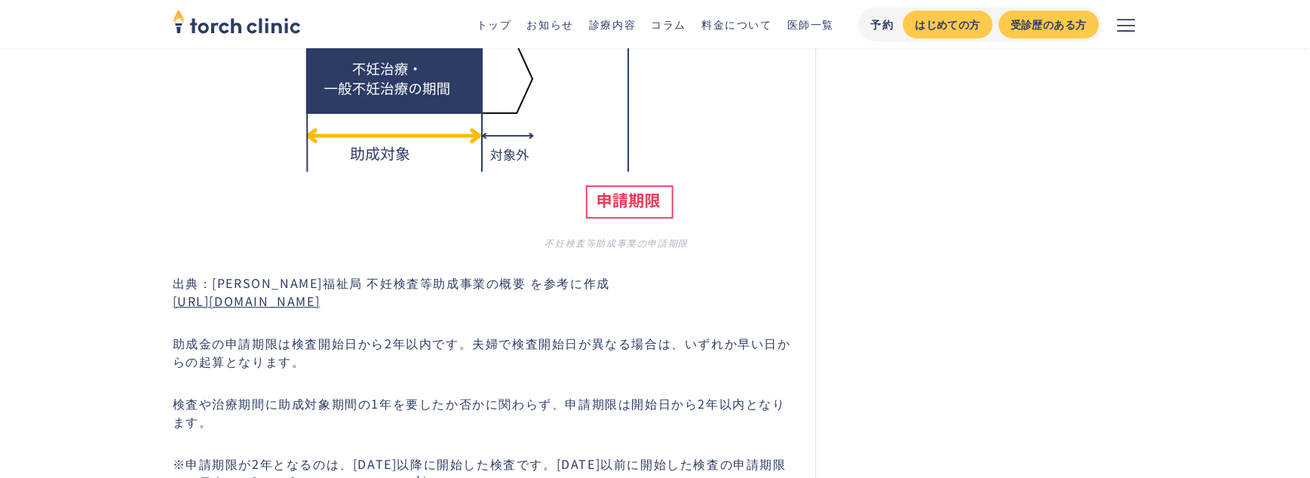
scroll to position [4342, 0]
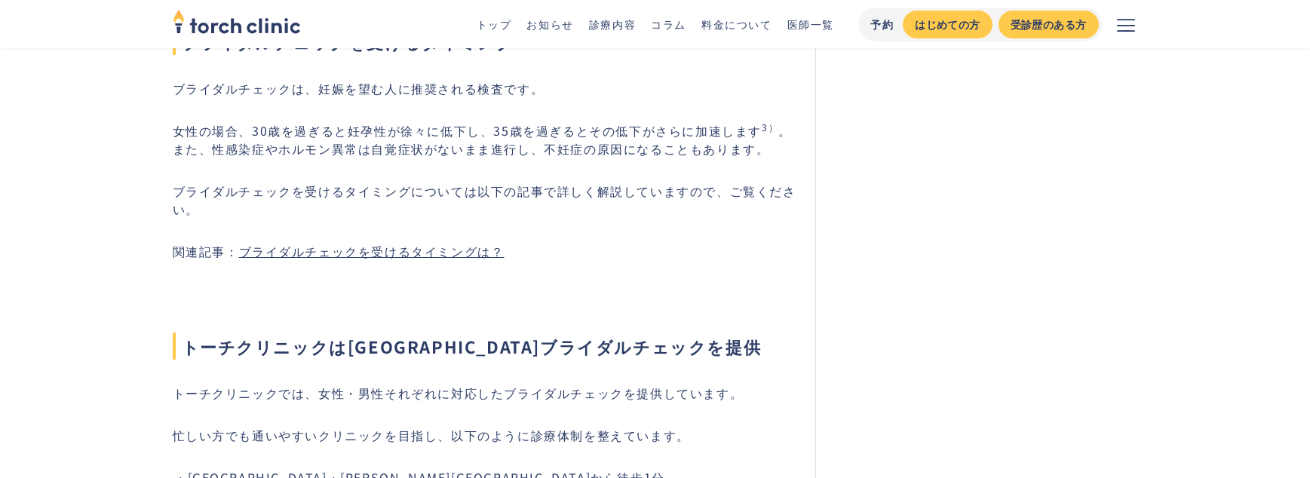
scroll to position [7122, 0]
click at [374, 240] on link "ブライダルチェックを受けるタイミングは？" at bounding box center [372, 249] width 266 height 18
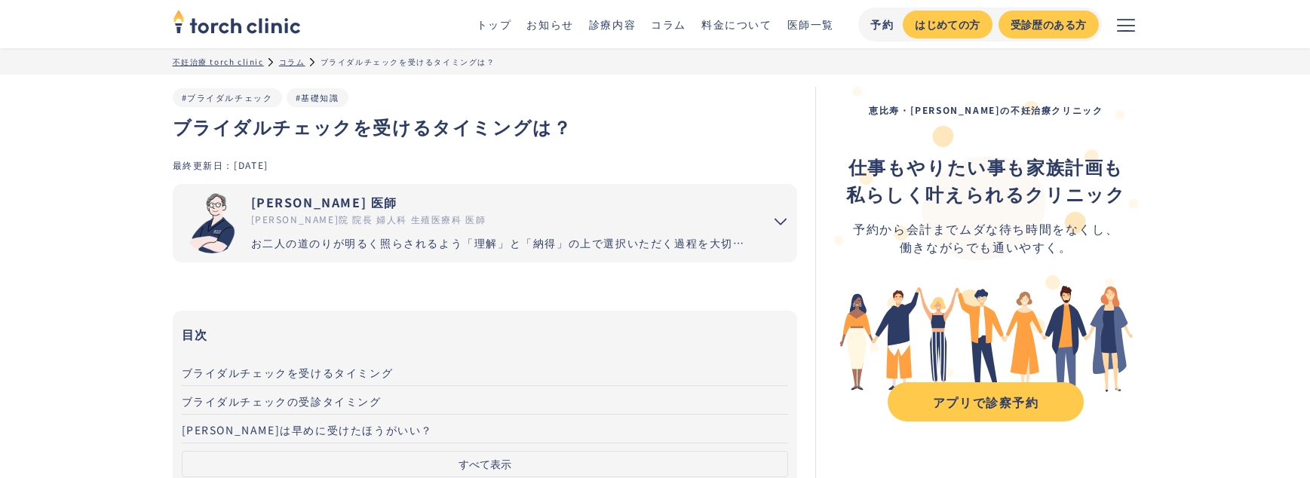
click at [354, 128] on h1 "ブライダルチェックを受けるタイミングは？" at bounding box center [485, 126] width 625 height 27
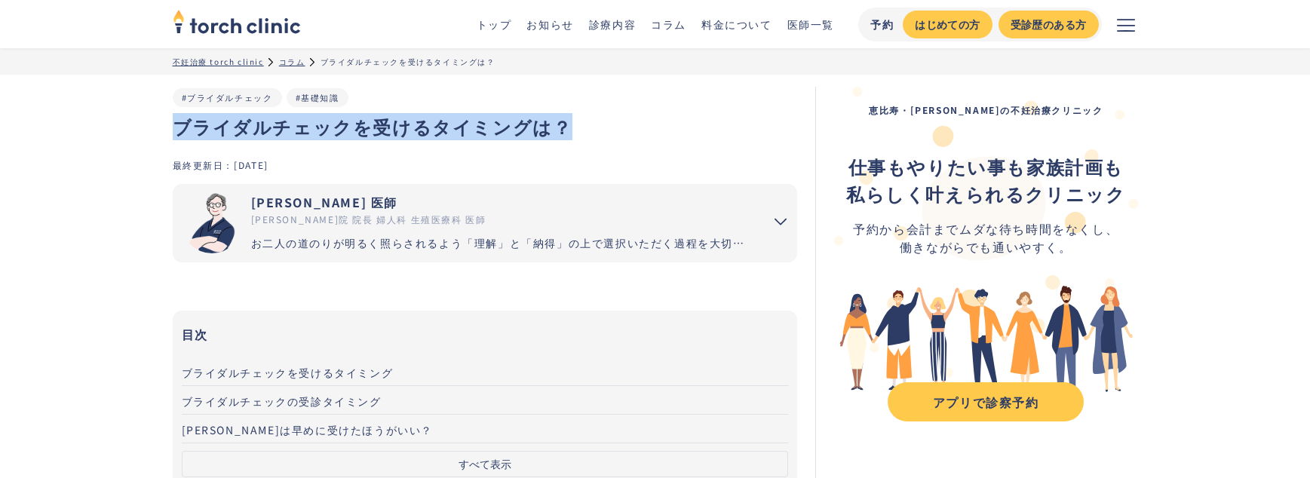
click at [354, 128] on h1 "ブライダルチェックを受けるタイミングは？" at bounding box center [485, 126] width 625 height 27
copy h1 "ブライダルチェックを受けるタイミングは？"
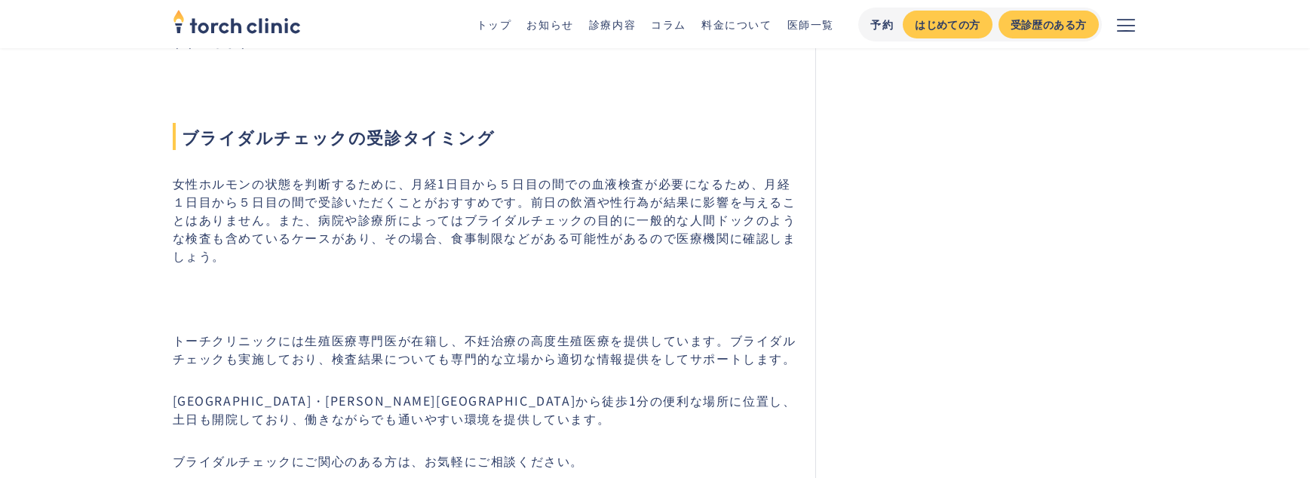
scroll to position [1305, 0]
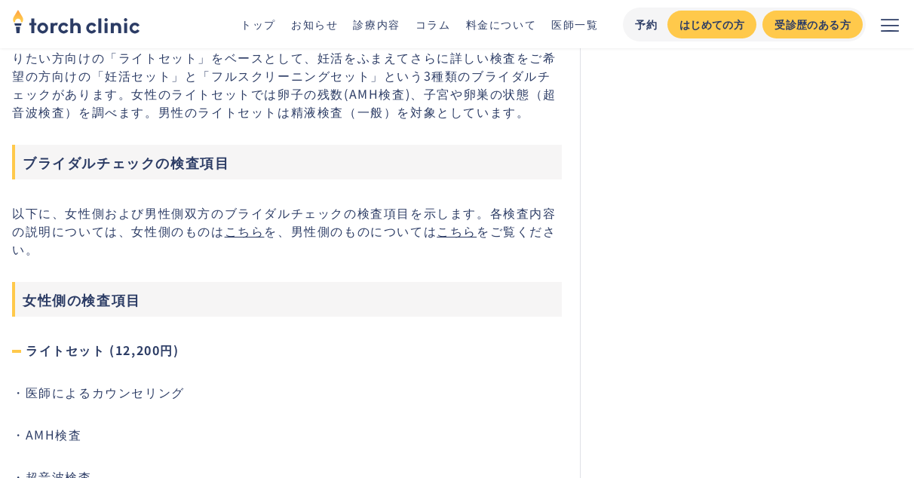
scroll to position [3241, 0]
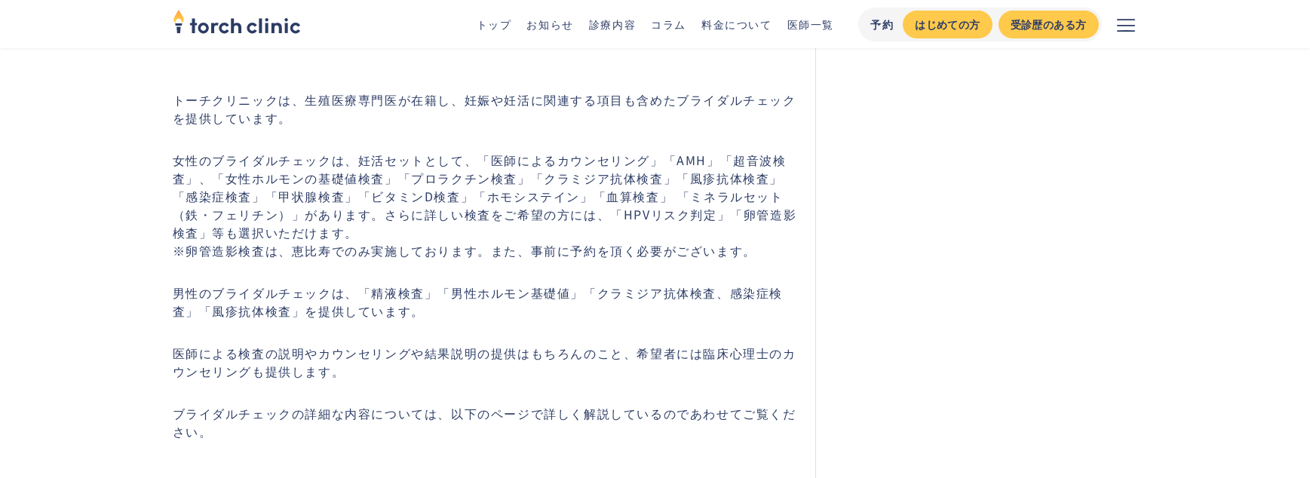
scroll to position [1554, 0]
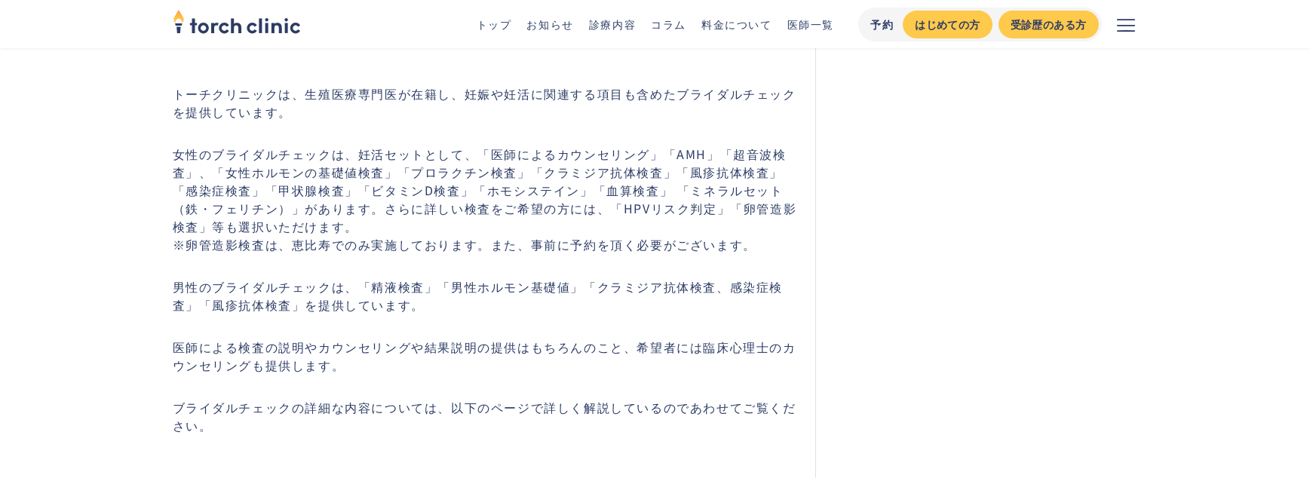
click at [385, 208] on p "女性のブライダルチェックは、妊活セットとして、「医師によるカウンセリング」「AMH」「超音波検査」、「女性ホルモンの基礎値検査」「プロラクチン検査」「クラミジ…" at bounding box center [485, 199] width 625 height 109
click at [389, 197] on p "女性のブライダルチェックは、妊活セットとして、「医師によるカウンセリング」「AMH」「超音波検査」、「女性ホルモンの基礎値検査」「プロラクチン検査」「クラミジ…" at bounding box center [485, 199] width 625 height 109
click at [375, 149] on p "女性のブライダルチェックは、妊活セットとして、「医師によるカウンセリング」「AMH」「超音波検査」、「女性ホルモンの基礎値検査」「プロラクチン検査」「クラミジ…" at bounding box center [485, 199] width 625 height 109
click at [357, 145] on p "女性のブライダルチェックは、妊活セットとして、「医師によるカウンセリング」「AMH」「超音波検査」、「女性ホルモンの基礎値検査」「プロラクチン検査」「クラミジ…" at bounding box center [485, 199] width 625 height 109
click at [344, 296] on p "男性のブライダルチェックは、「精液検査」「男性ホルモン基礎値」「クラミジア抗体検査、感染症検査」「風疹抗体検査」を提供しています。" at bounding box center [485, 296] width 625 height 36
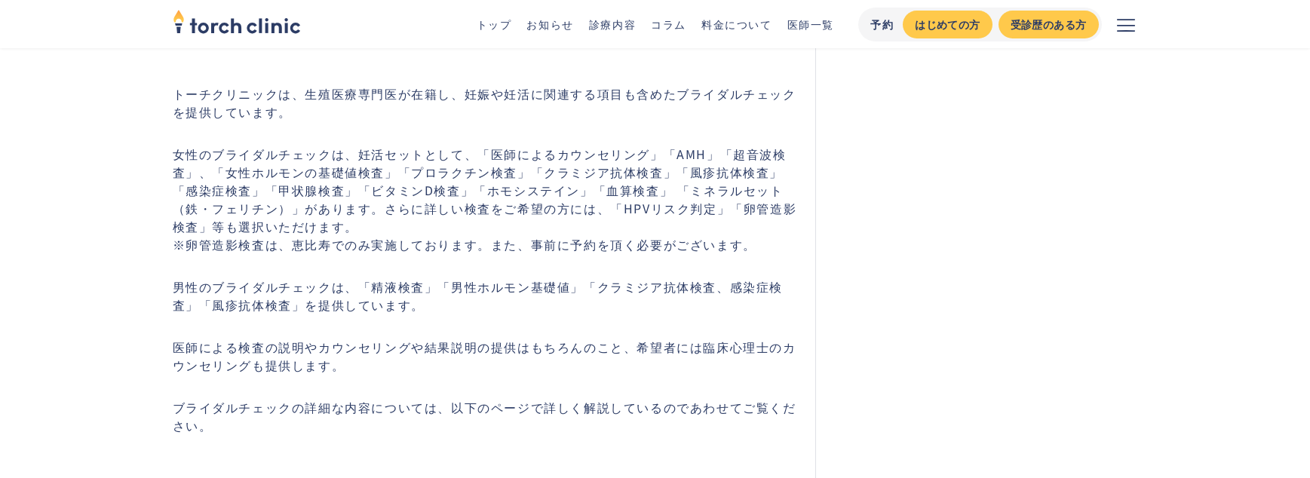
click at [342, 289] on p "男性のブライダルチェックは、「精液検査」「男性ホルモン基礎値」「クラミジア抗体検査、感染症検査」「風疹抗体検査」を提供しています。" at bounding box center [485, 296] width 625 height 36
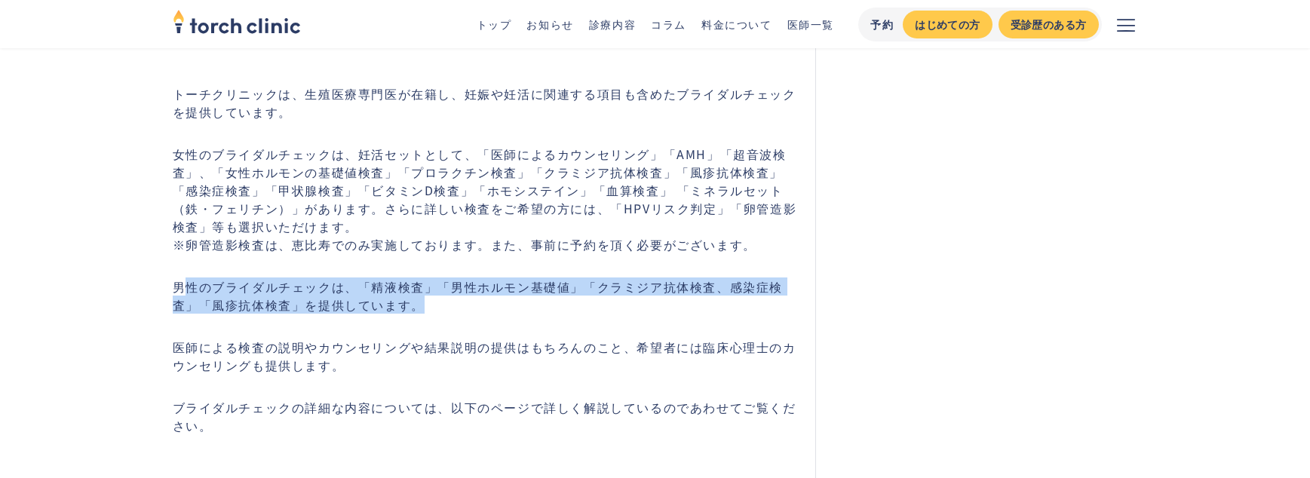
drag, startPoint x: 180, startPoint y: 275, endPoint x: 399, endPoint y: 290, distance: 220.0
click at [399, 290] on p "男性のブライダルチェックは、「精液検査」「男性ホルモン基礎値」「クラミジア抗体検査、感染症検査」「風疹抗体検査」を提供しています。" at bounding box center [485, 296] width 625 height 36
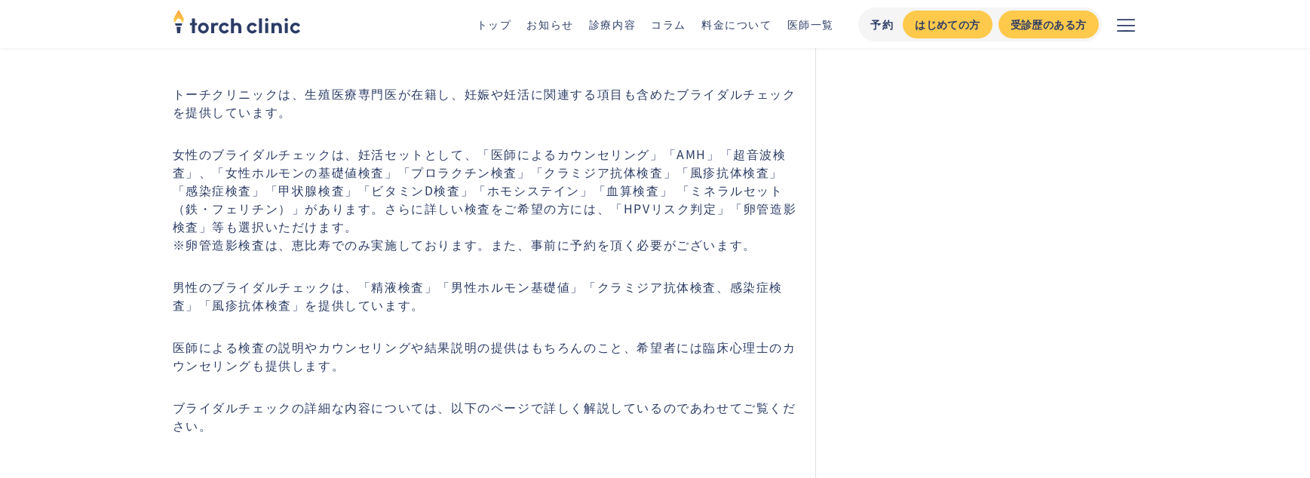
click at [403, 293] on p "男性のブライダルチェックは、「精液検査」「男性ホルモン基礎値」「クラミジア抗体検査、感染症検査」「風疹抗体検査」を提供しています。" at bounding box center [485, 296] width 625 height 36
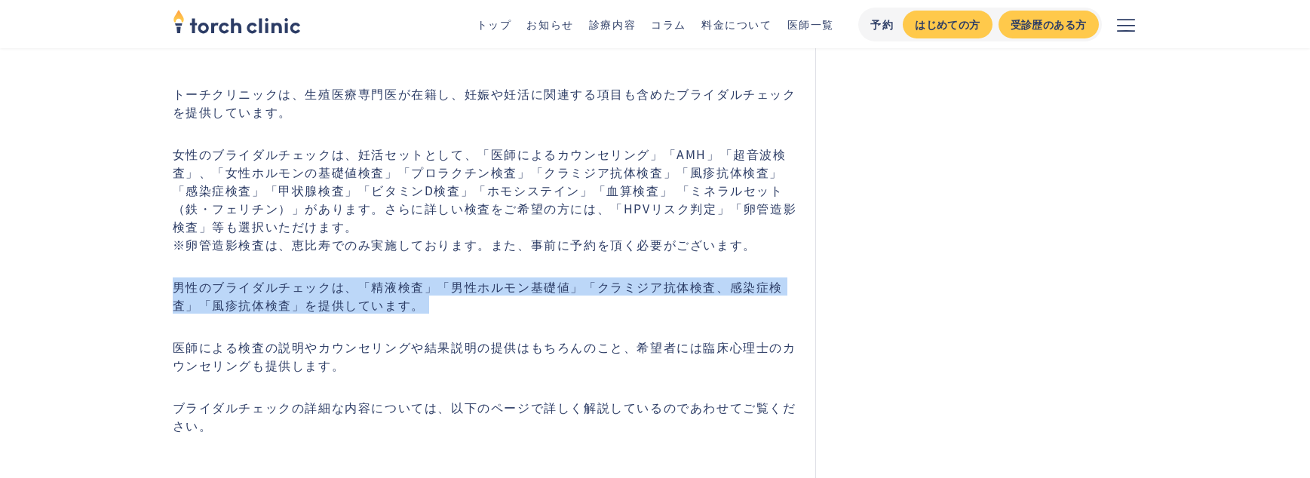
click at [403, 293] on p "男性のブライダルチェックは、「精液検査」「男性ホルモン基礎値」「クラミジア抗体検査、感染症検査」「風疹抗体検査」を提供しています。" at bounding box center [485, 296] width 625 height 36
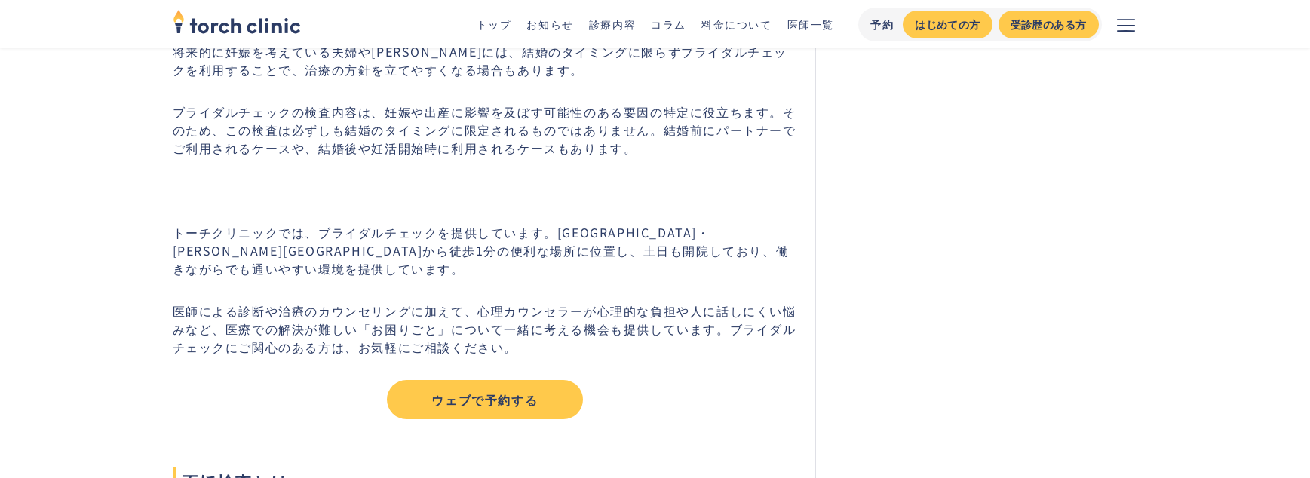
scroll to position [2321, 0]
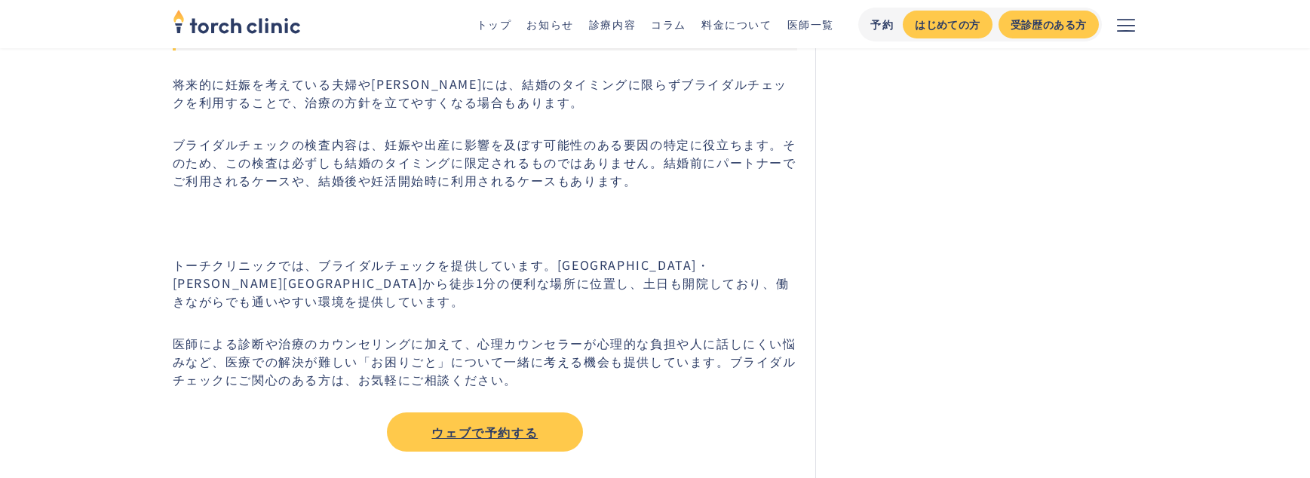
click at [319, 334] on p "医師による診断や治療のカウンセリングに加えて、心理カウンセラーが心理的な負担や人に話しにくい悩みなど、医療での解決が難しい「お困りごと」について一緒に考える機…" at bounding box center [485, 361] width 625 height 54
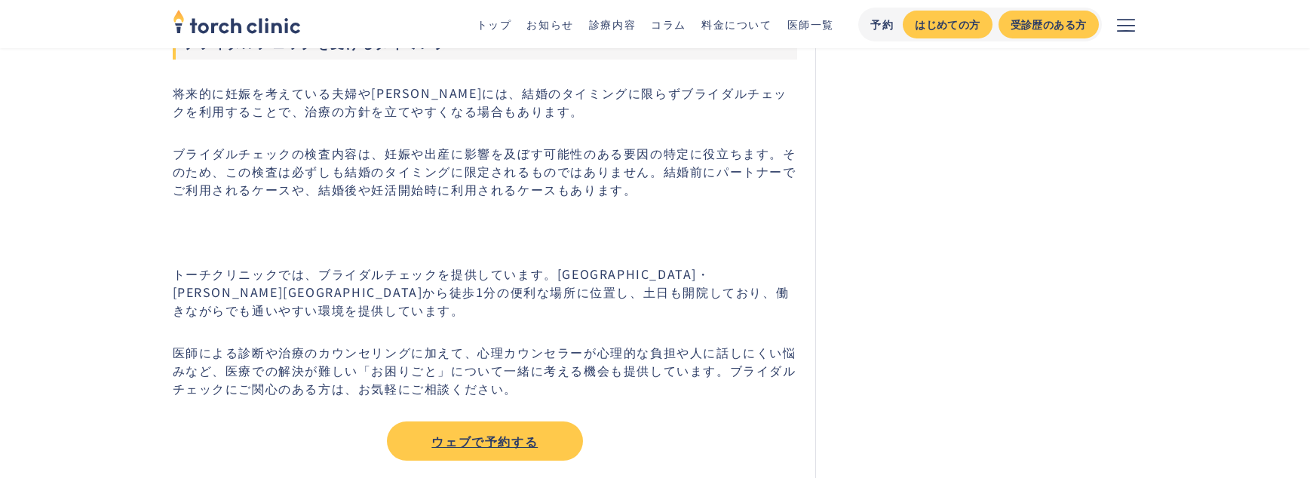
scroll to position [2311, 0]
click at [484, 434] on div "ウェブで予約する" at bounding box center [485, 443] width 169 height 18
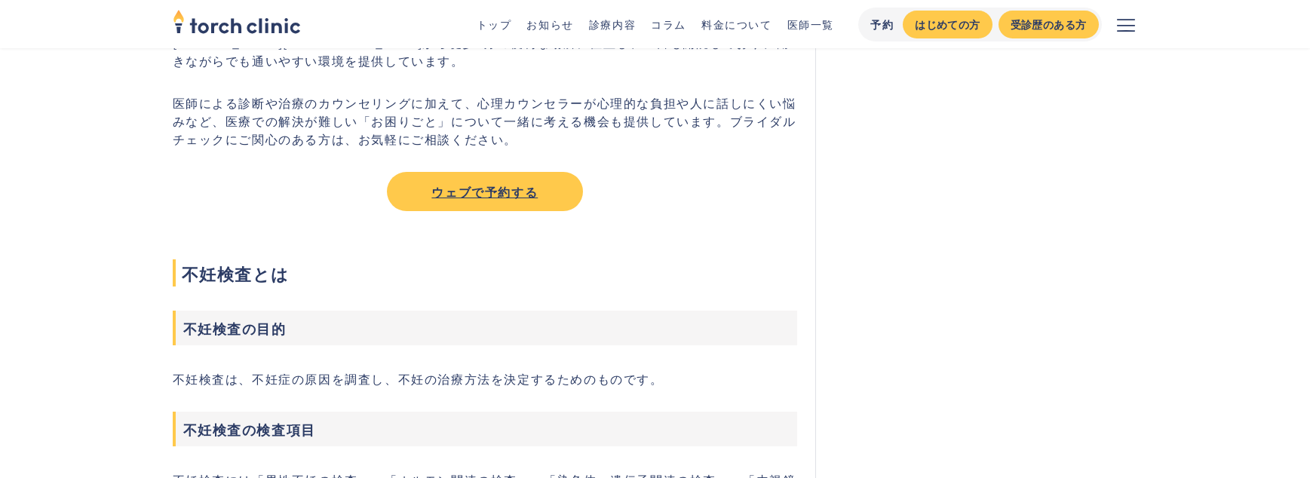
scroll to position [2820, 0]
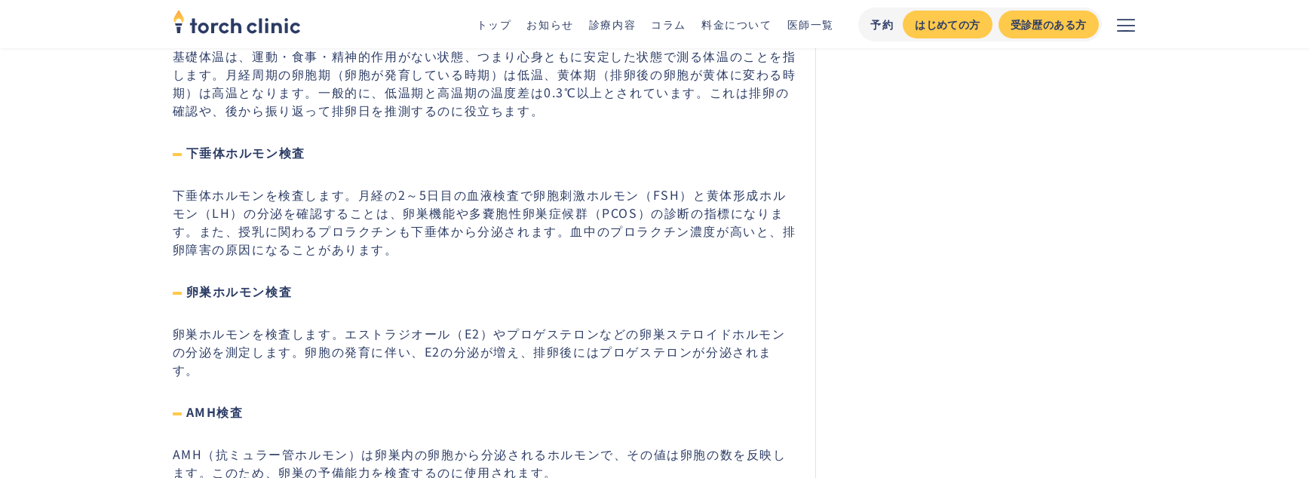
scroll to position [3884, 0]
